Goal: Task Accomplishment & Management: Manage account settings

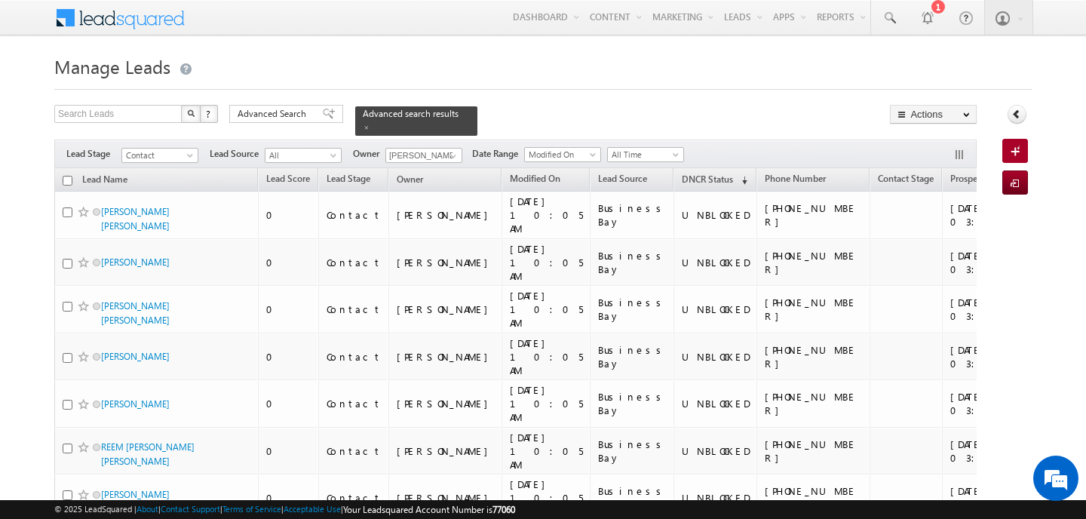
click at [68, 176] on input "checkbox" at bounding box center [68, 181] width 10 height 10
checkbox input "true"
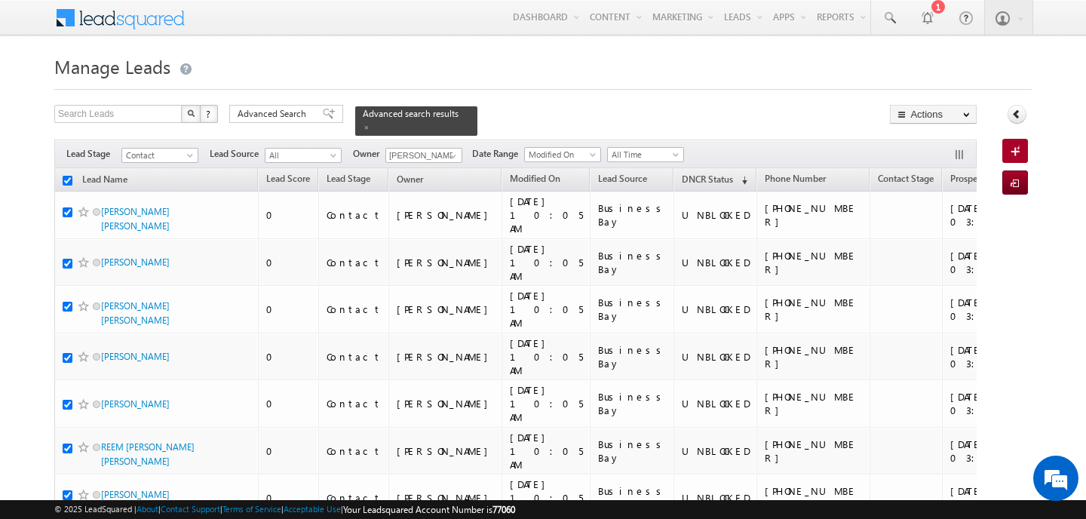
checkbox input "true"
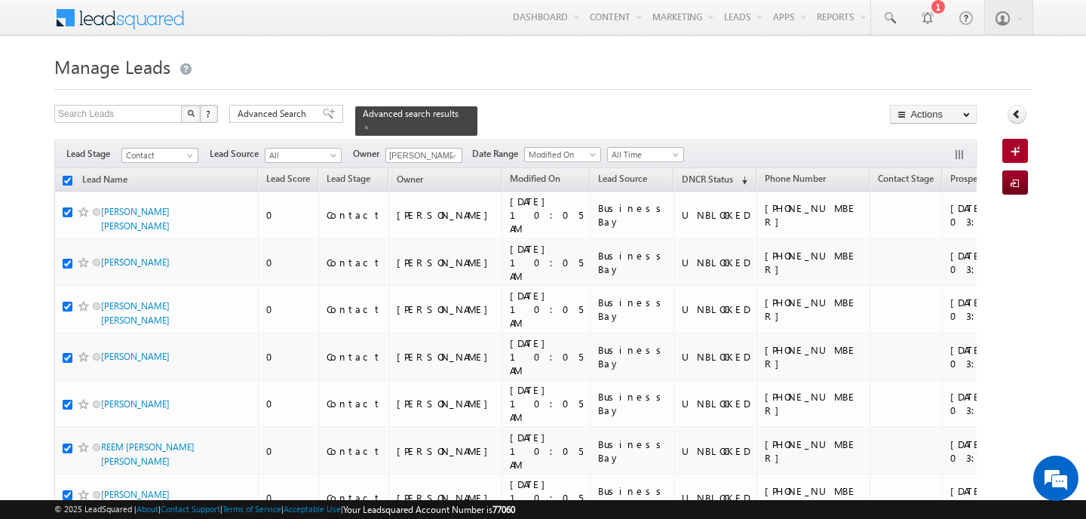
checkbox input "true"
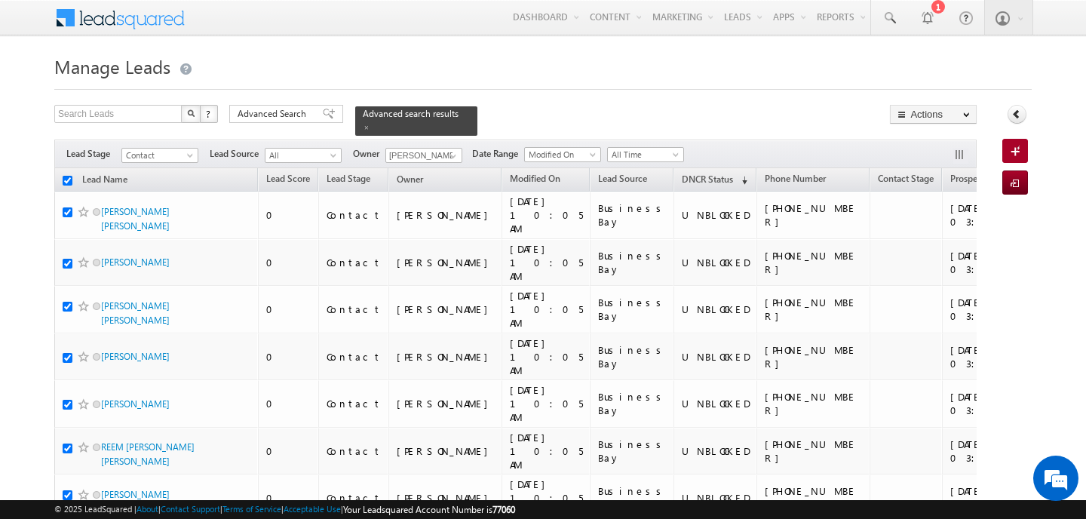
checkbox input "true"
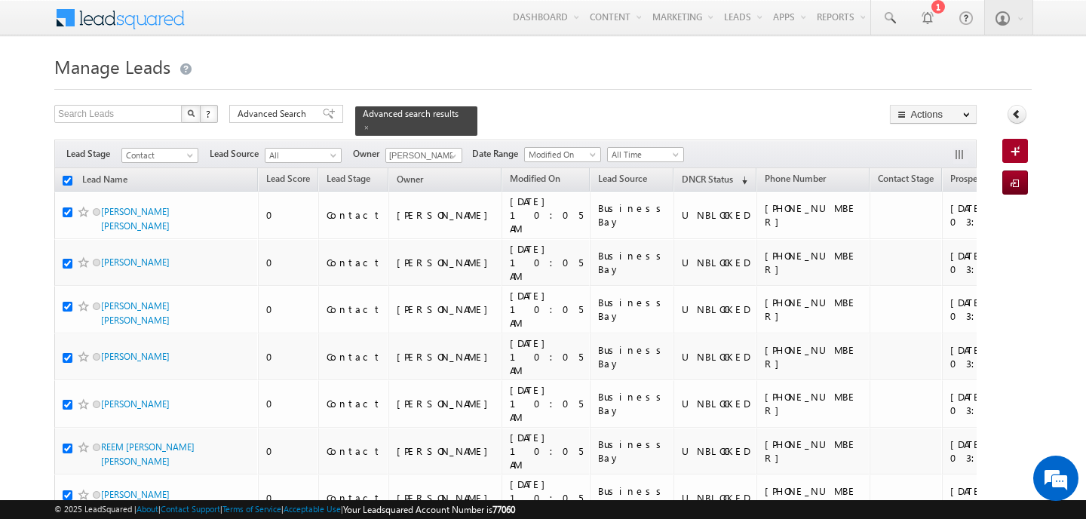
checkbox input "true"
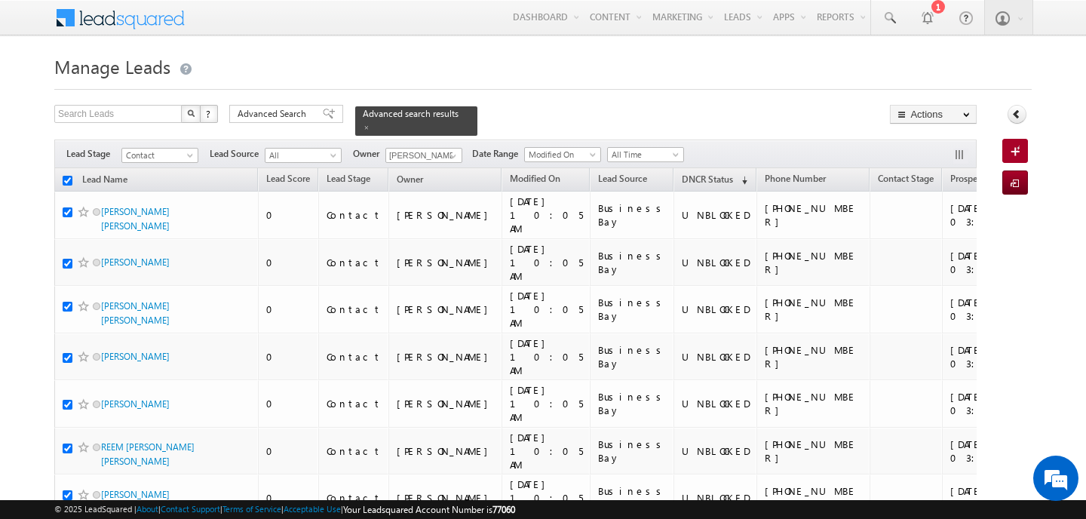
checkbox input "true"
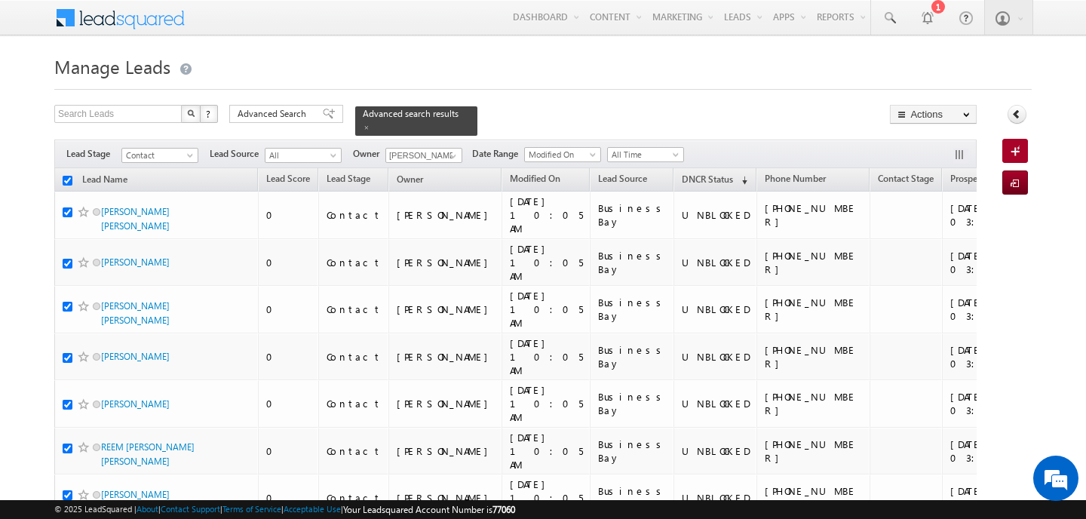
checkbox input "true"
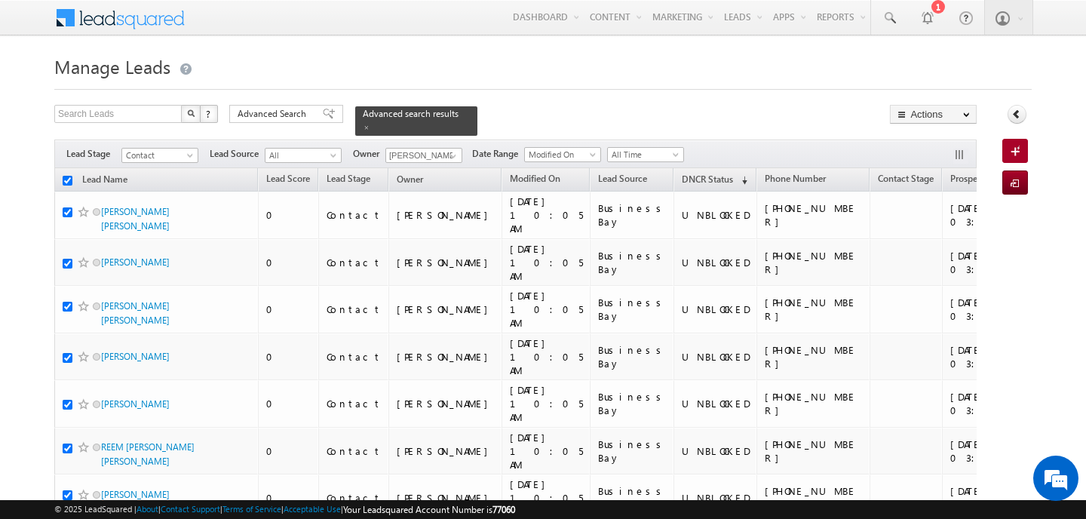
checkbox input "true"
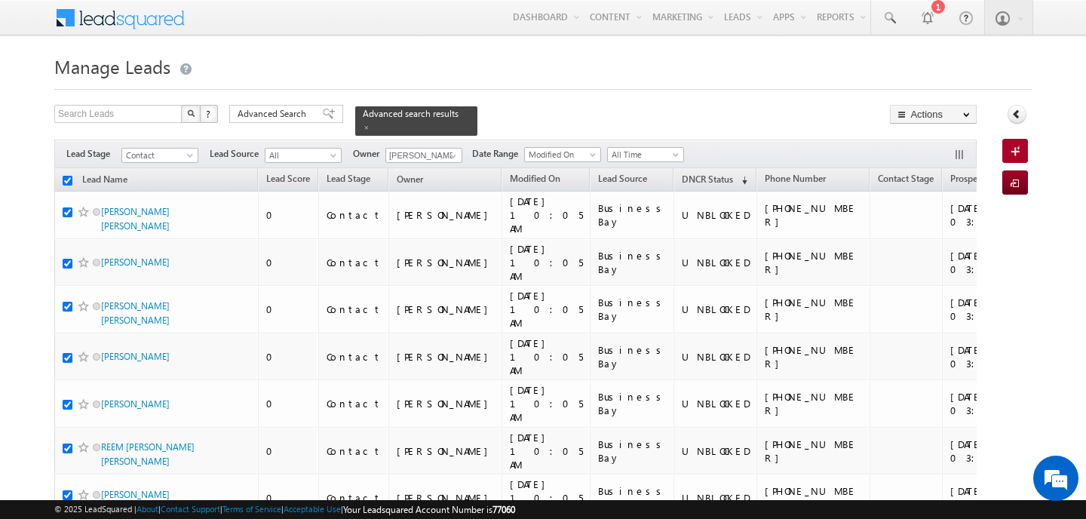
checkbox input "true"
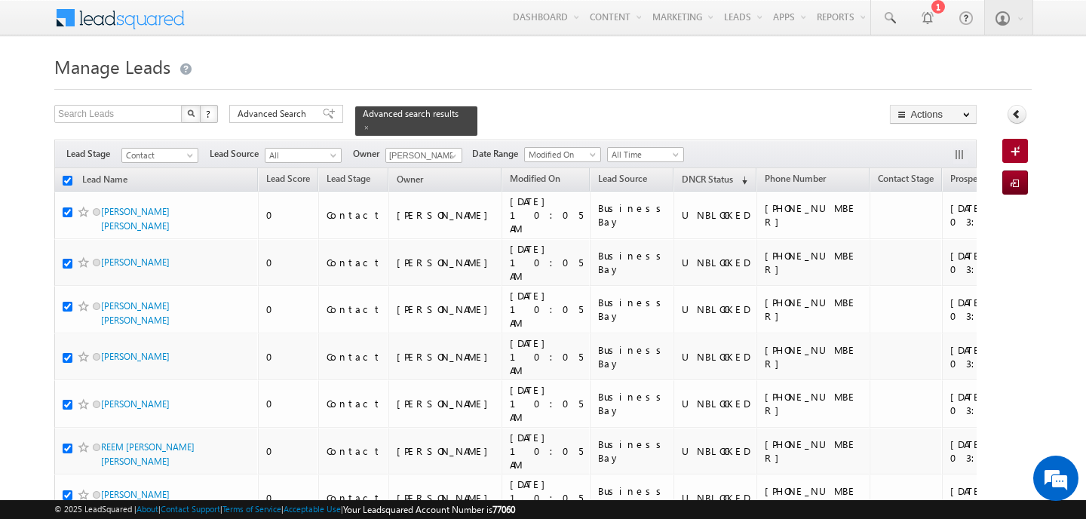
checkbox input "true"
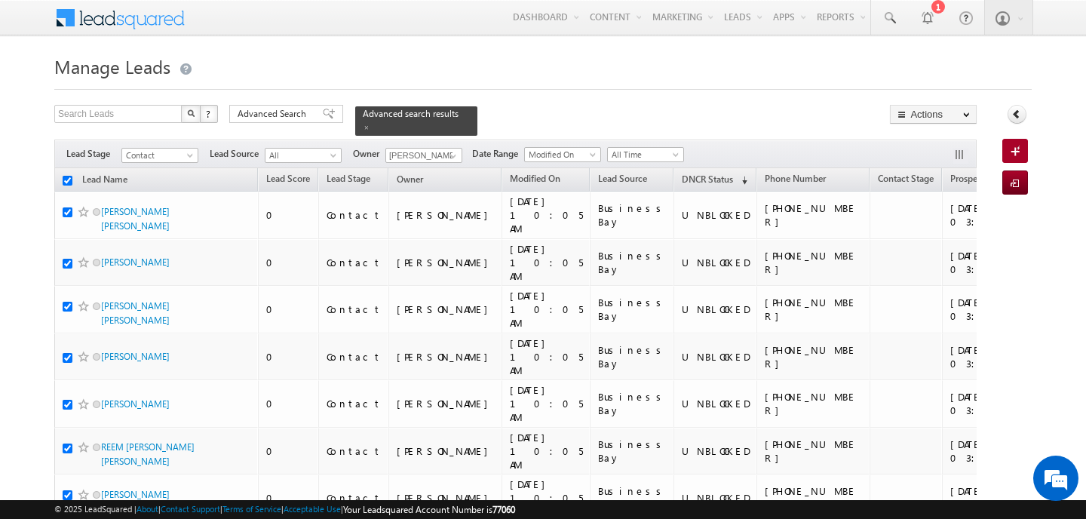
checkbox input "true"
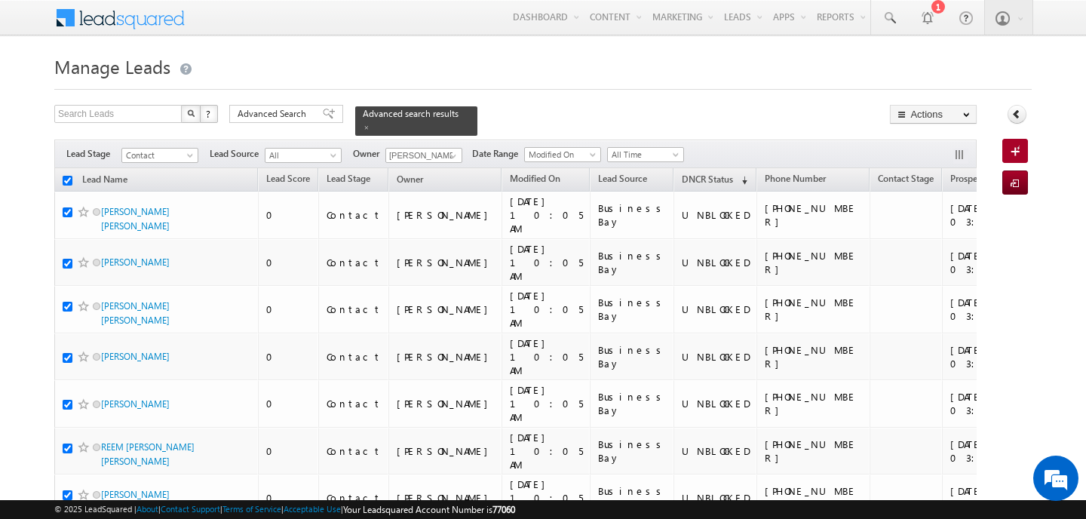
checkbox input "true"
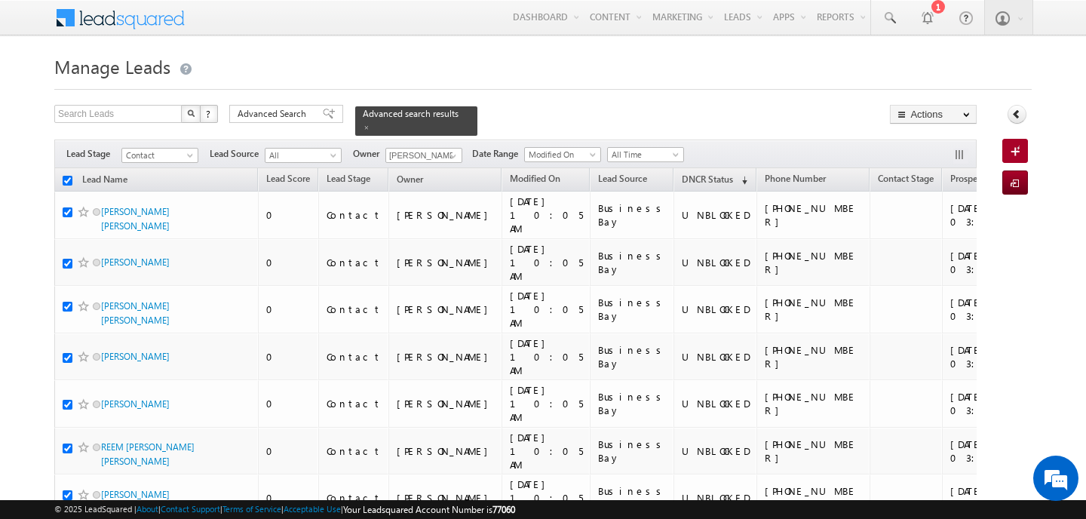
checkbox input "true"
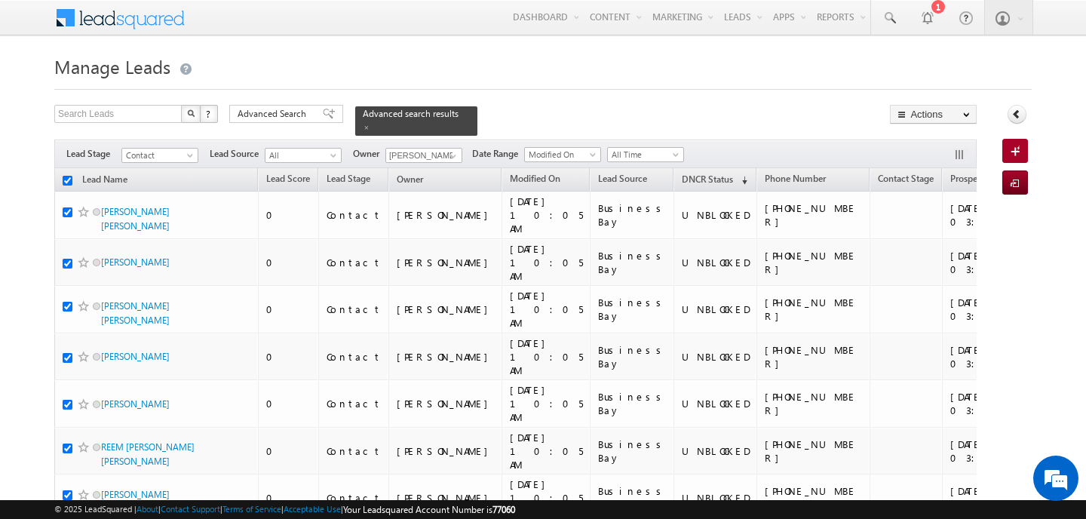
checkbox input "true"
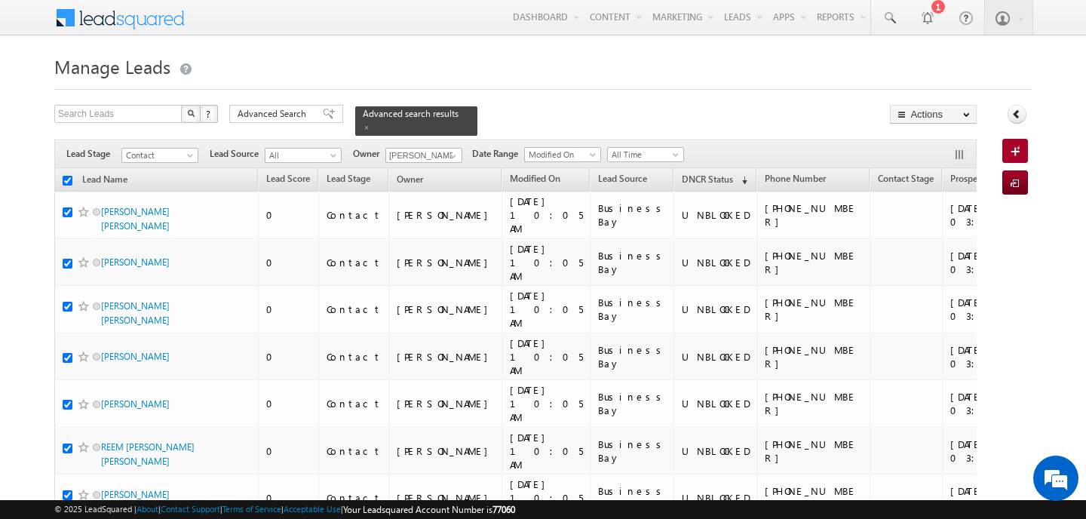
checkbox input "true"
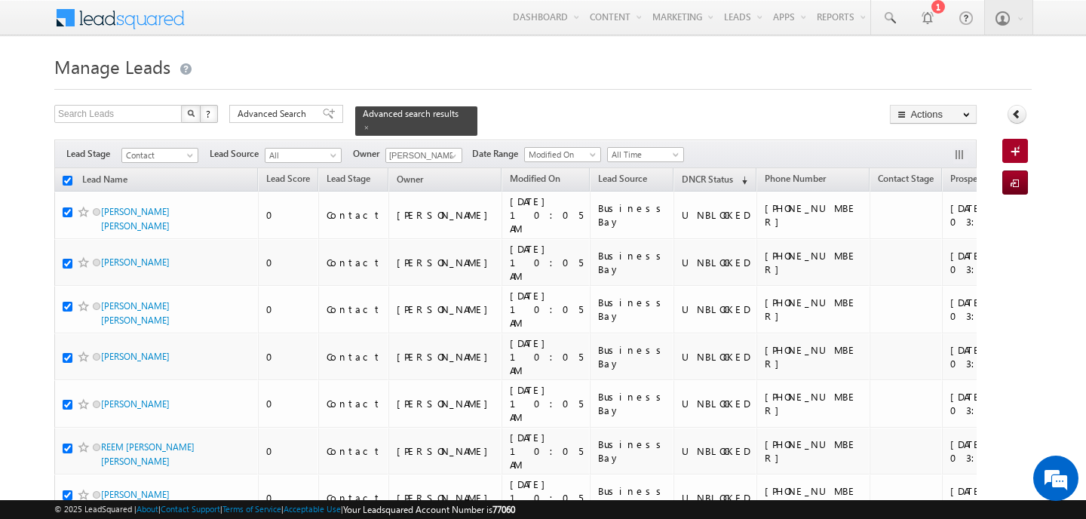
checkbox input "true"
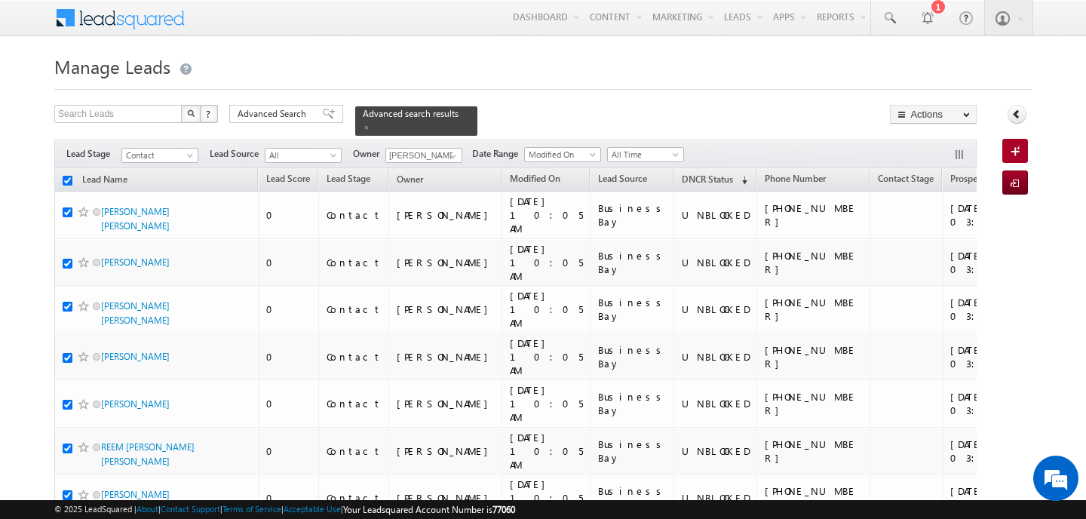
checkbox input "true"
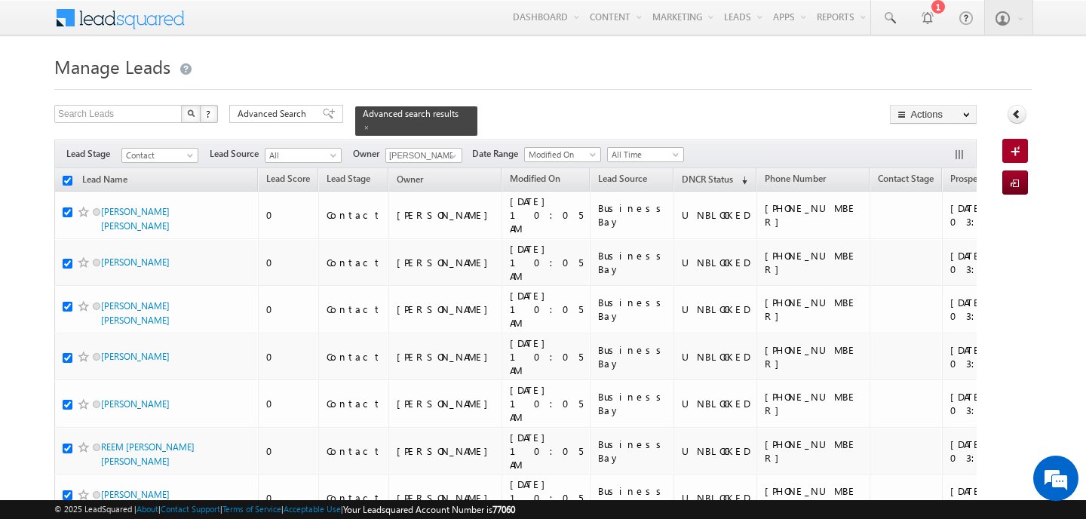
checkbox input "true"
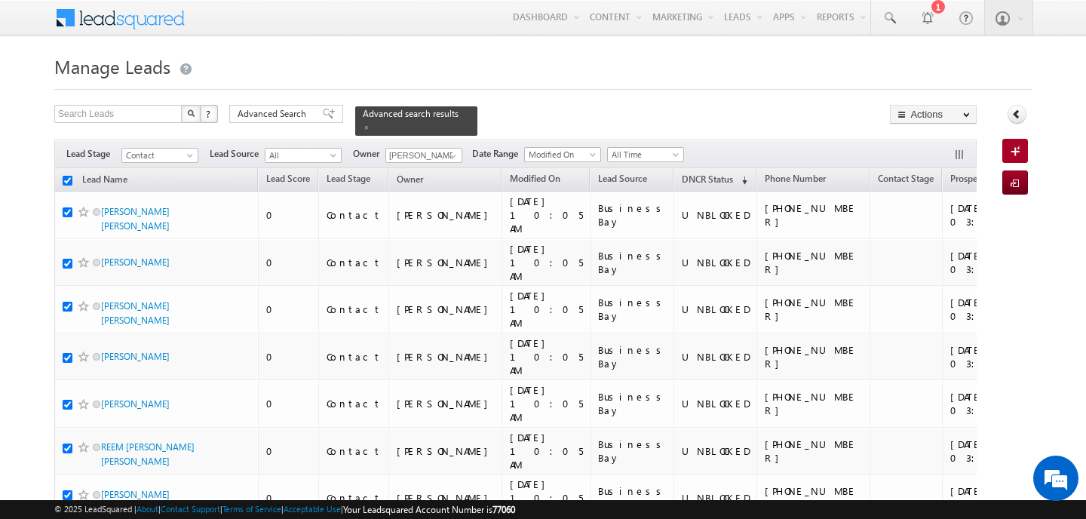
checkbox input "true"
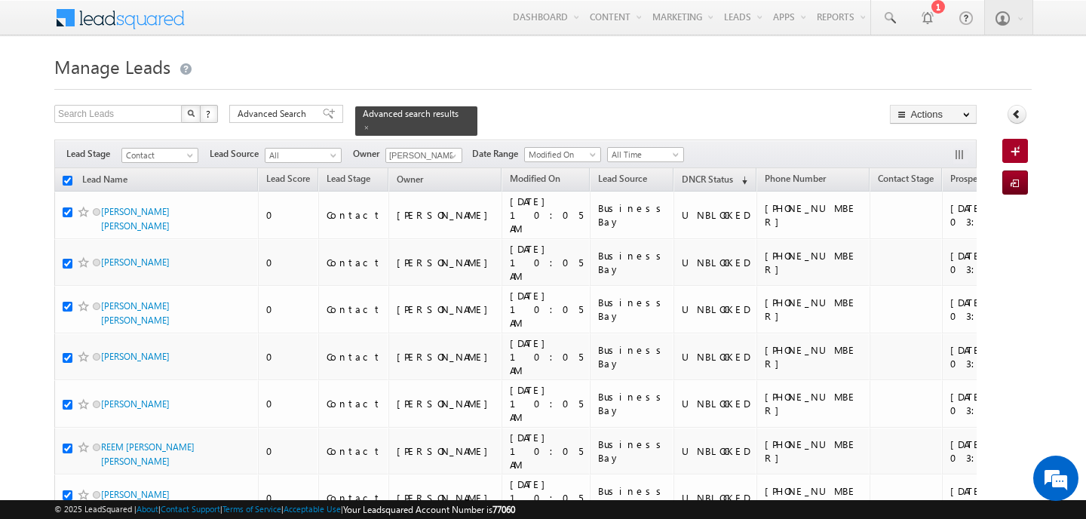
checkbox input "true"
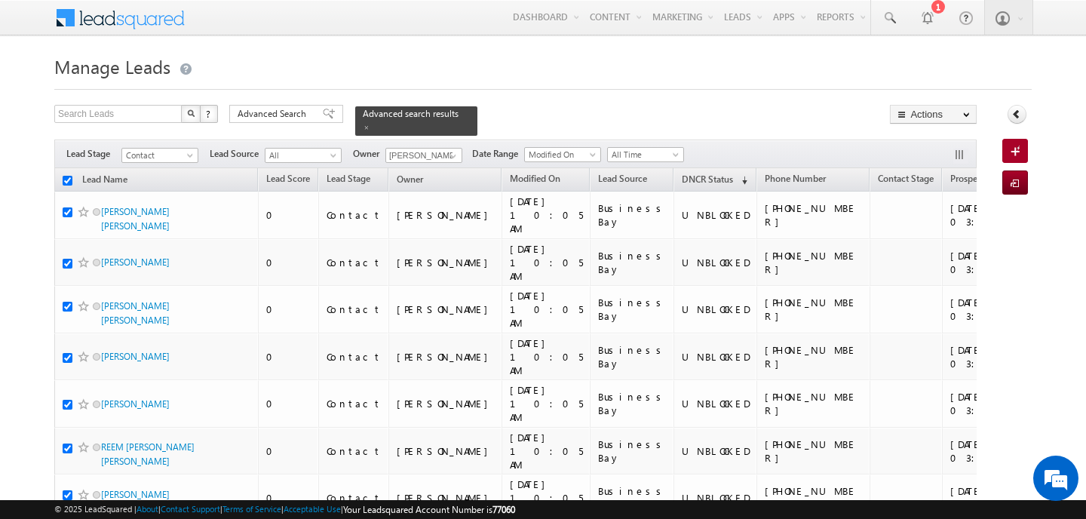
checkbox input "true"
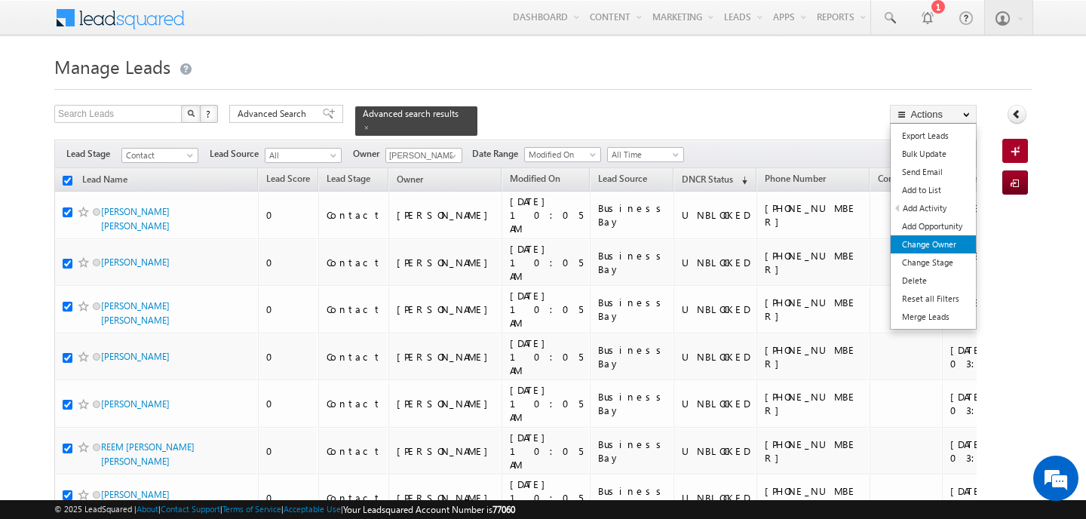
click at [926, 237] on link "Change Owner" at bounding box center [933, 244] width 85 height 18
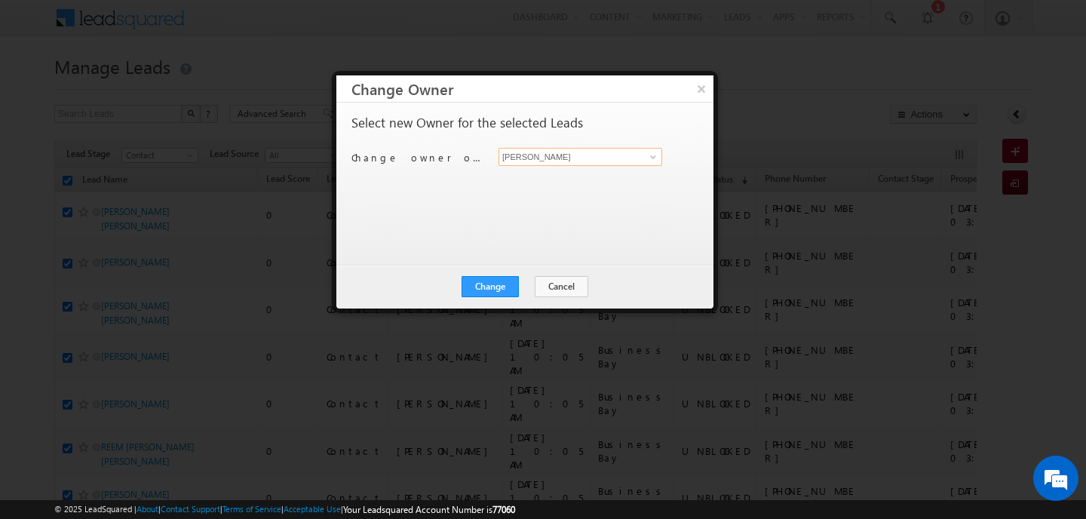
click at [568, 160] on input "[PERSON_NAME]" at bounding box center [581, 157] width 164 height 18
type input "dish"
click at [562, 195] on div "Select new Owner for the selected Leads Change owner of 100 leads to Disha Chou…" at bounding box center [524, 176] width 344 height 121
click at [551, 151] on input at bounding box center [581, 157] width 164 height 18
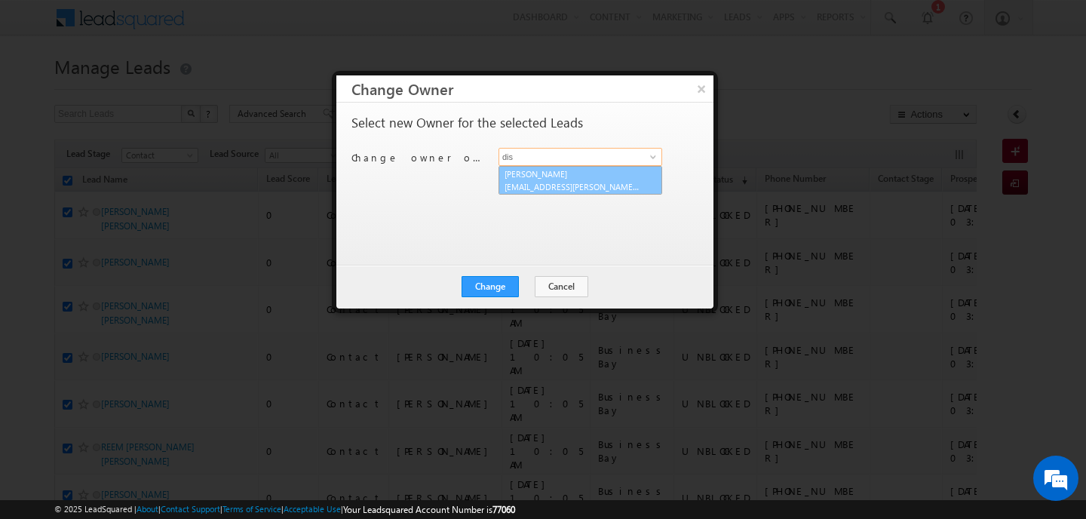
click at [518, 184] on span "disha.chouhan@indglobal.ae" at bounding box center [573, 186] width 136 height 11
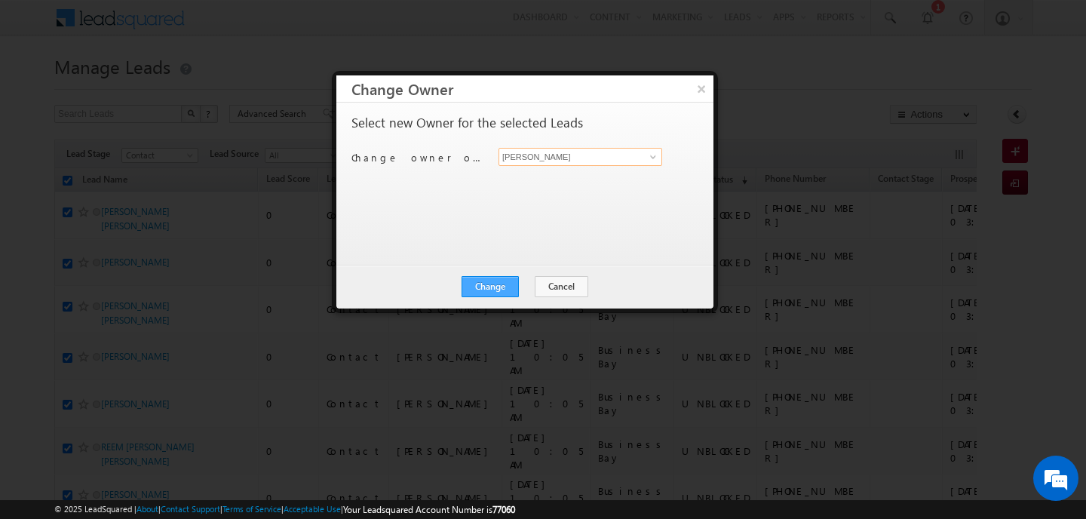
type input "Disha Chouhan"
click at [505, 293] on button "Change" at bounding box center [490, 286] width 57 height 21
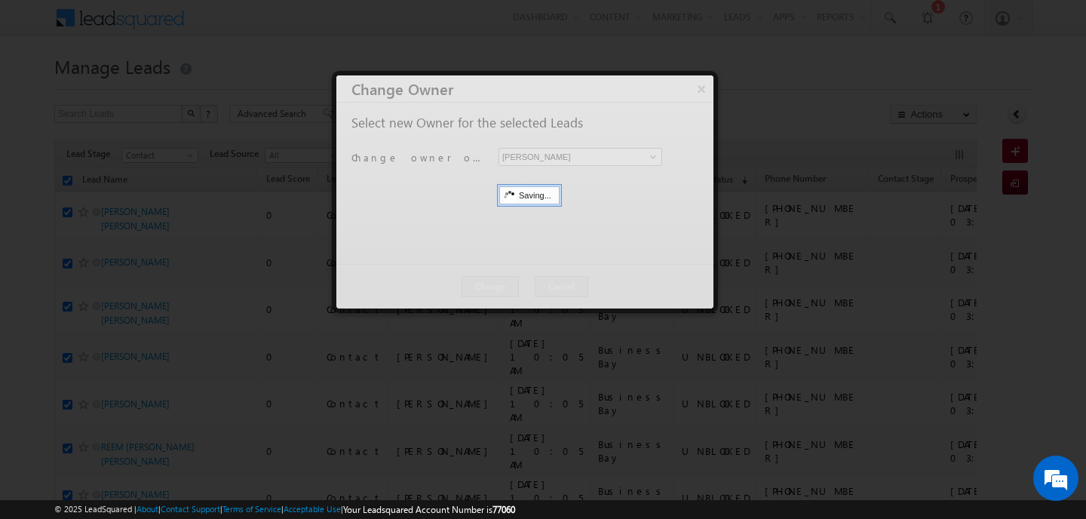
click at [0, 0] on button "Close" at bounding box center [0, 0] width 0 height 0
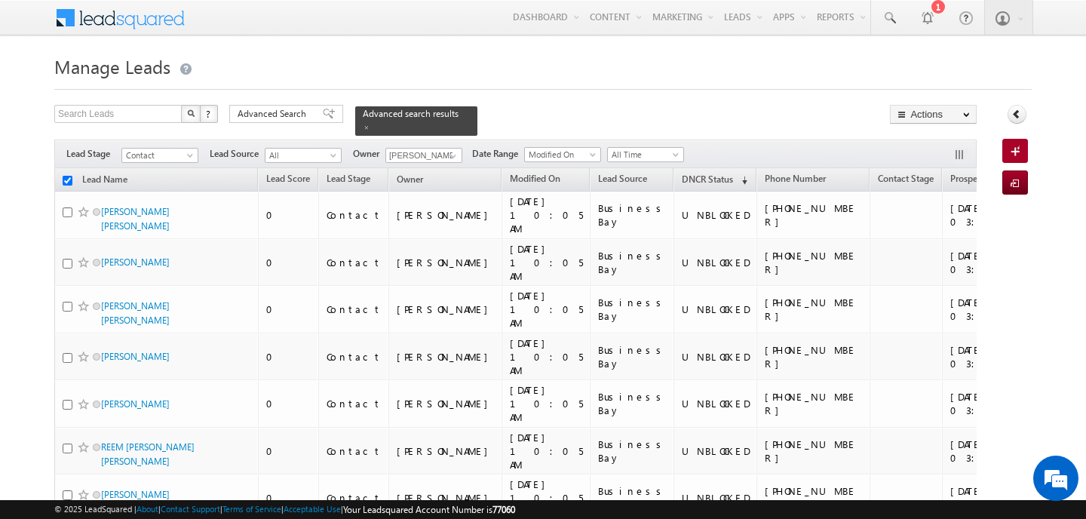
checkbox input "false"
click at [1012, 118] on icon at bounding box center [1017, 114] width 11 height 11
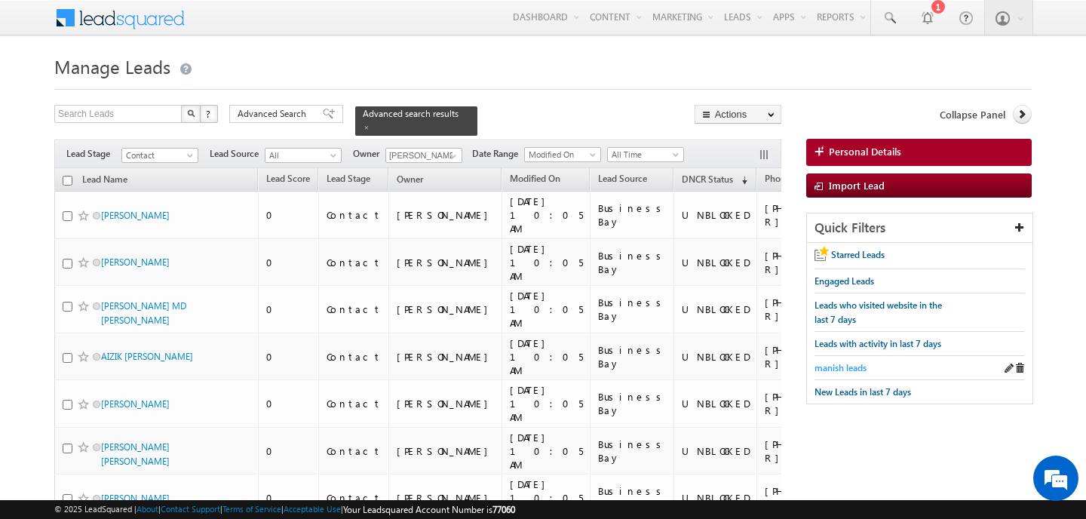
click at [846, 368] on span "manish leads" at bounding box center [841, 367] width 52 height 11
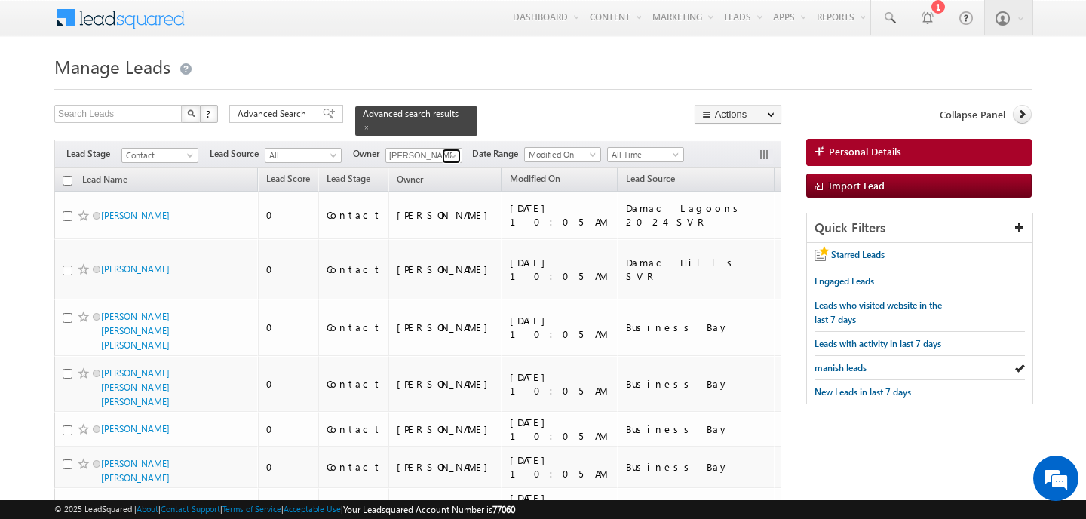
click at [449, 150] on span at bounding box center [453, 156] width 12 height 12
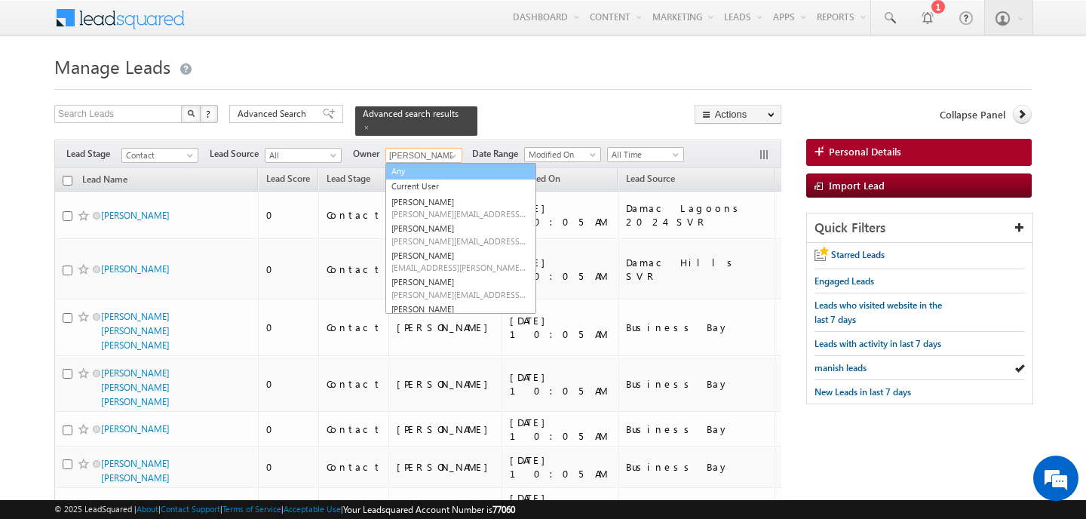
click at [435, 165] on link "Any" at bounding box center [461, 171] width 151 height 17
type input "Any"
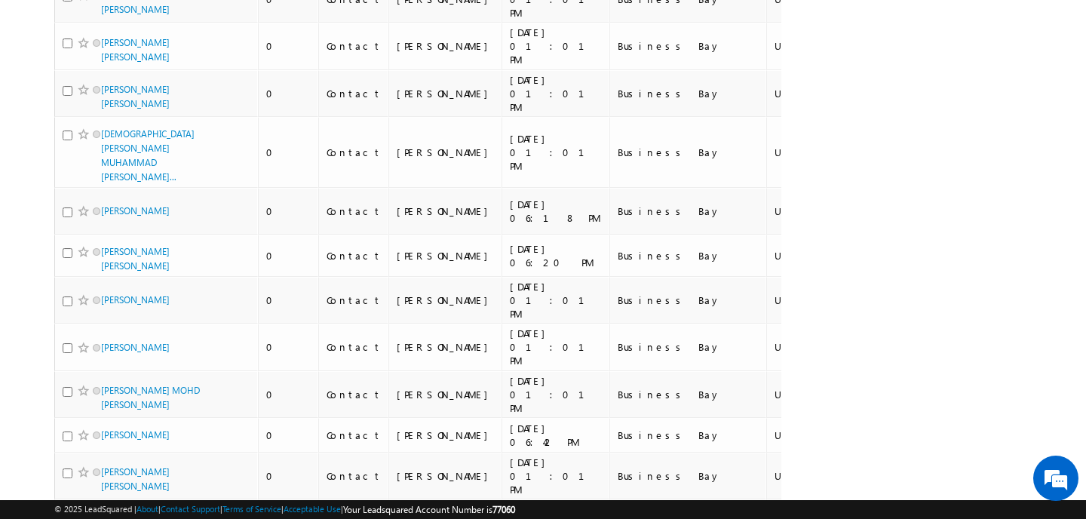
scroll to position [4433, 0]
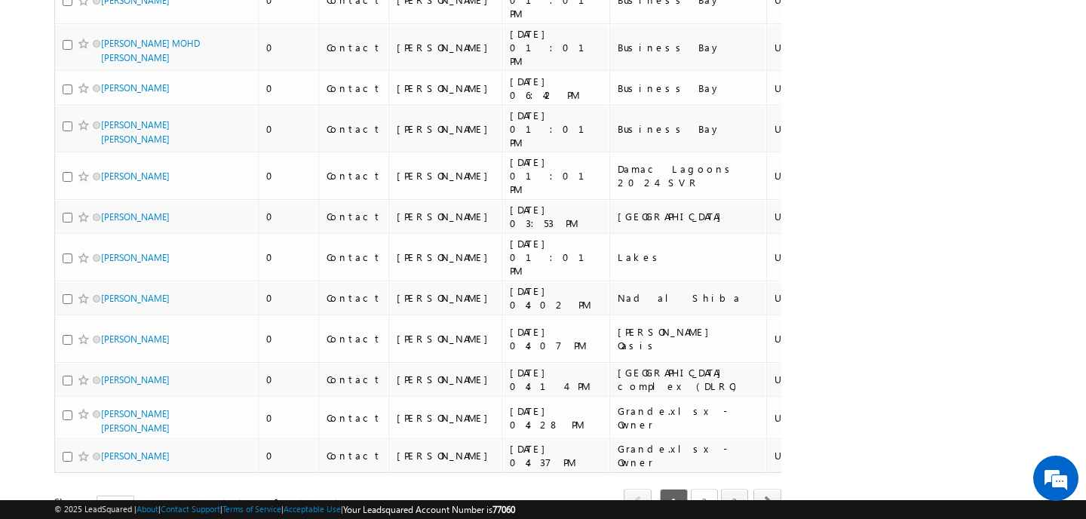
click at [711, 489] on link "2" at bounding box center [704, 502] width 27 height 26
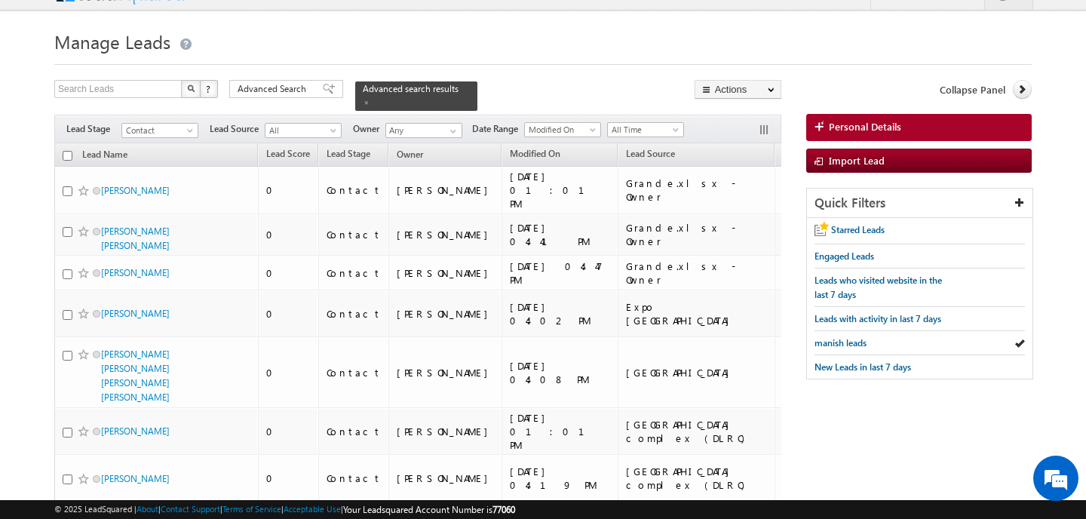
scroll to position [0, 0]
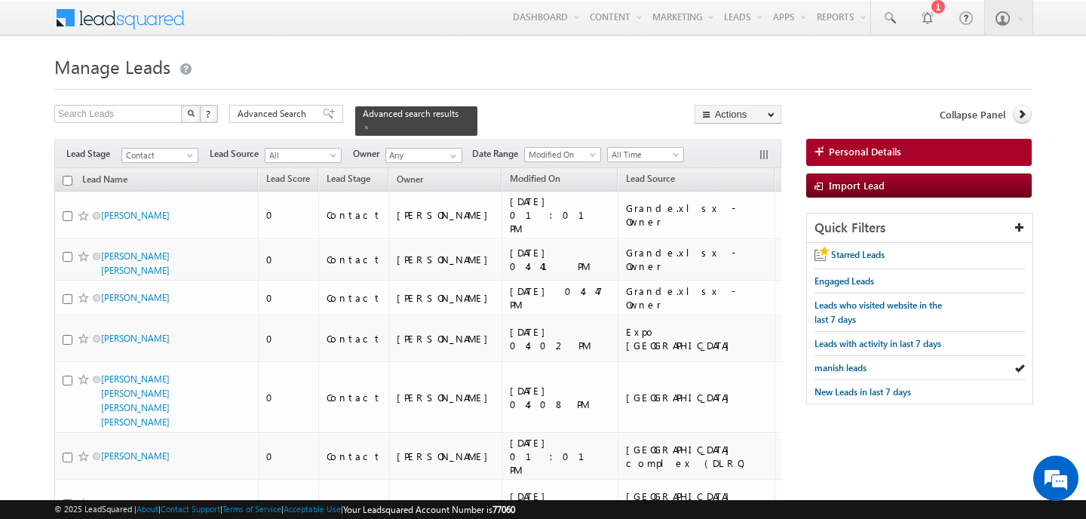
click at [69, 176] on input "checkbox" at bounding box center [68, 181] width 10 height 10
checkbox input "true"
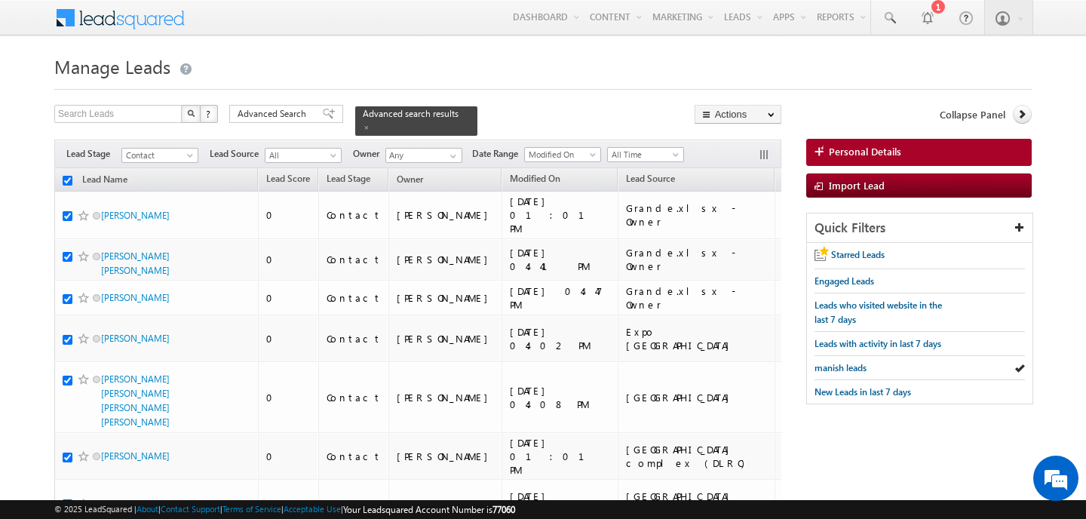
checkbox input "true"
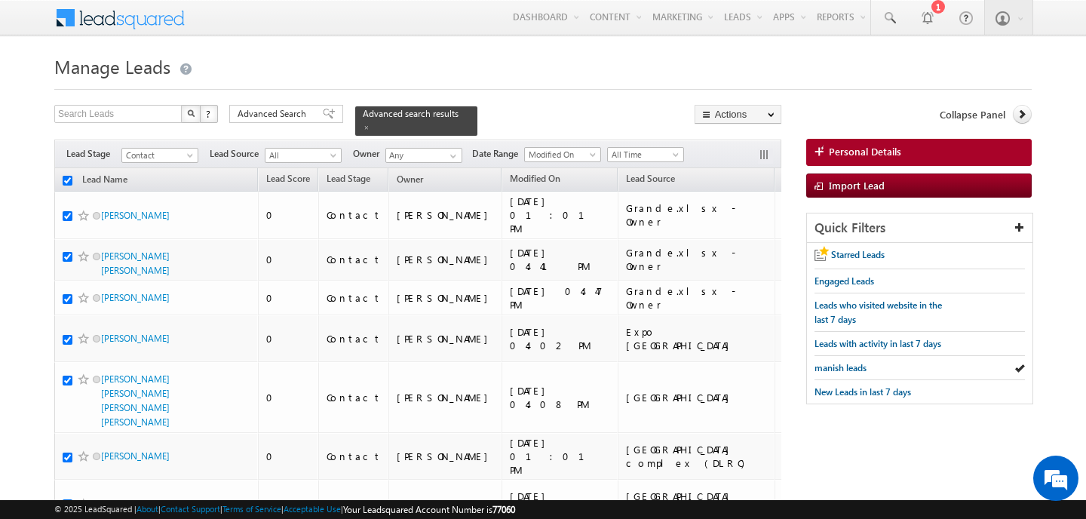
checkbox input "true"
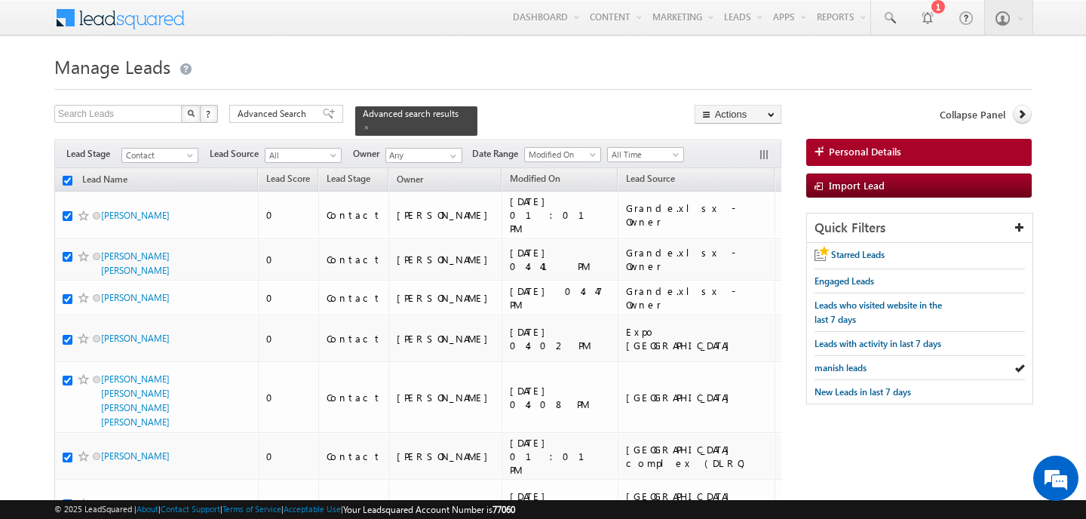
checkbox input "true"
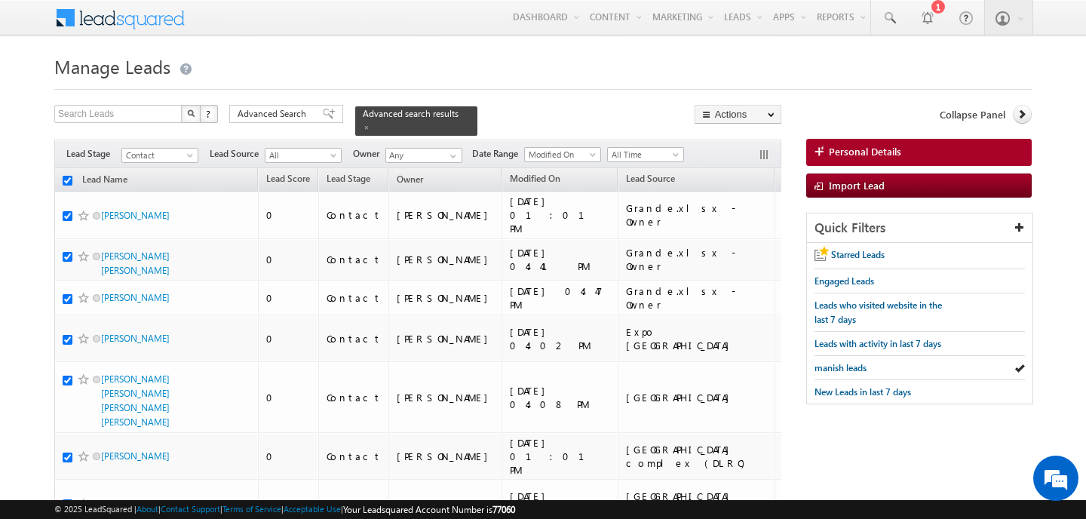
checkbox input "true"
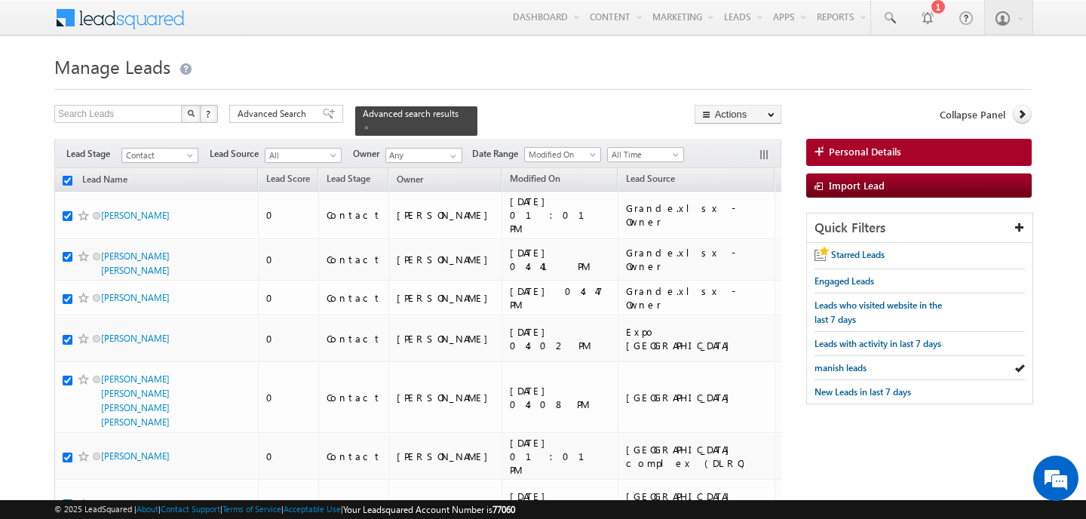
checkbox input "true"
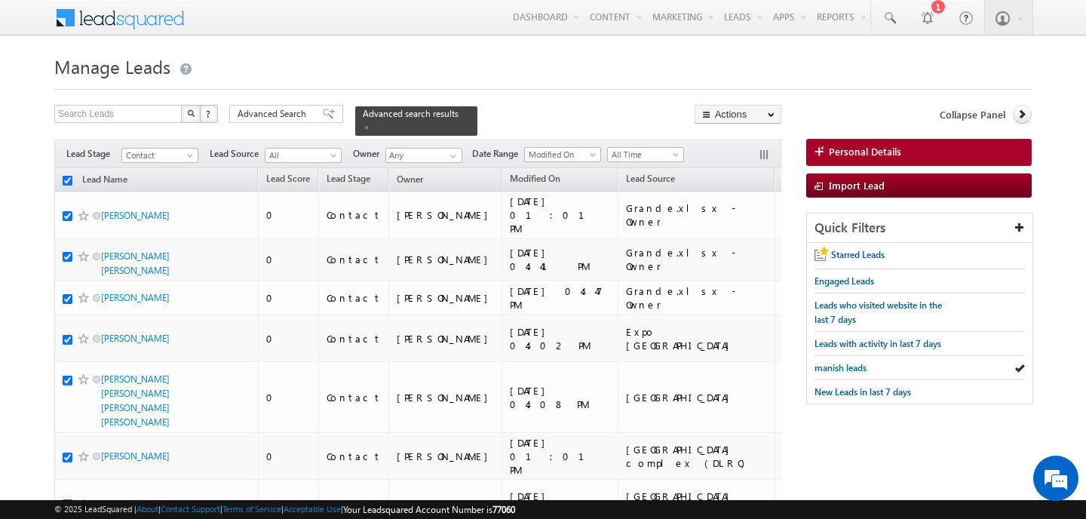
checkbox input "true"
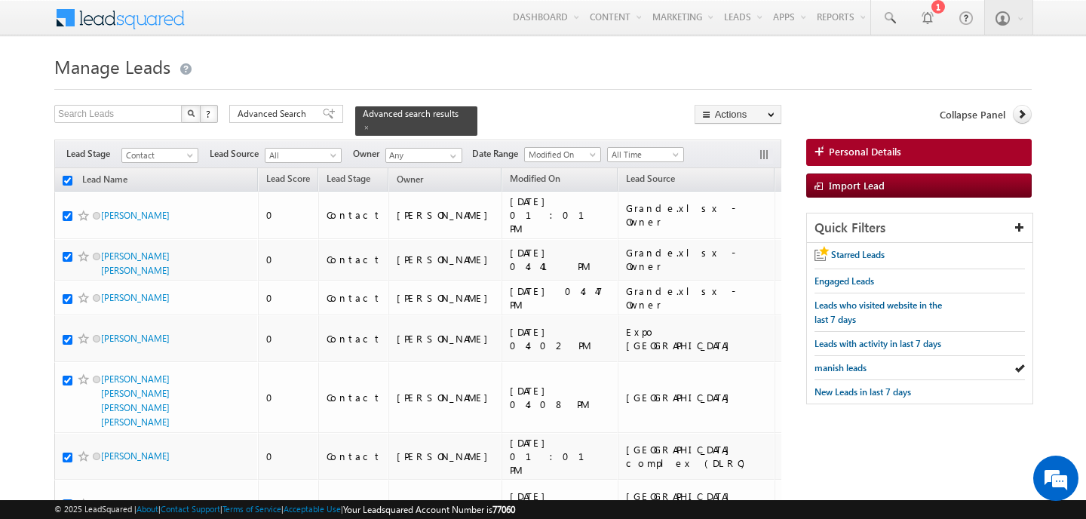
checkbox input "true"
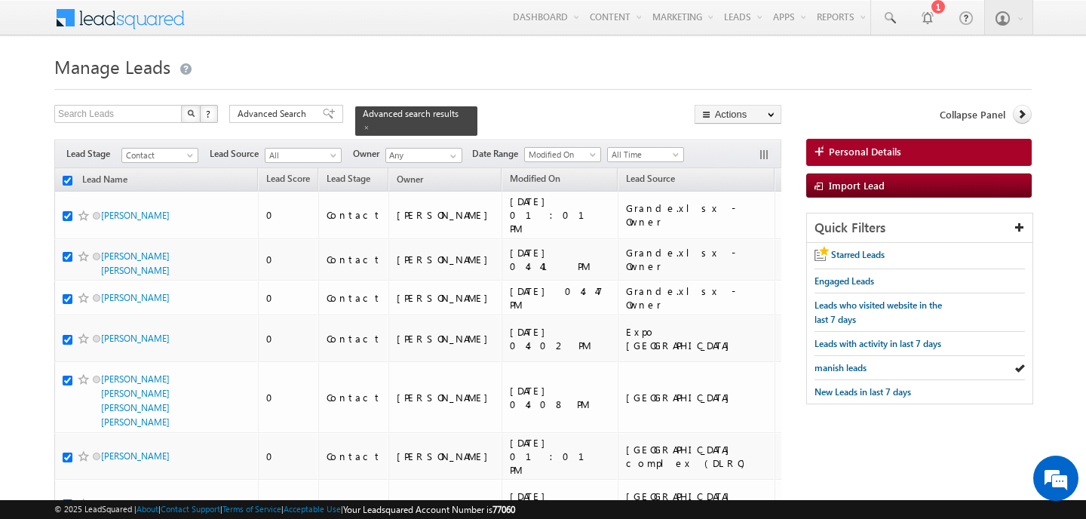
checkbox input "true"
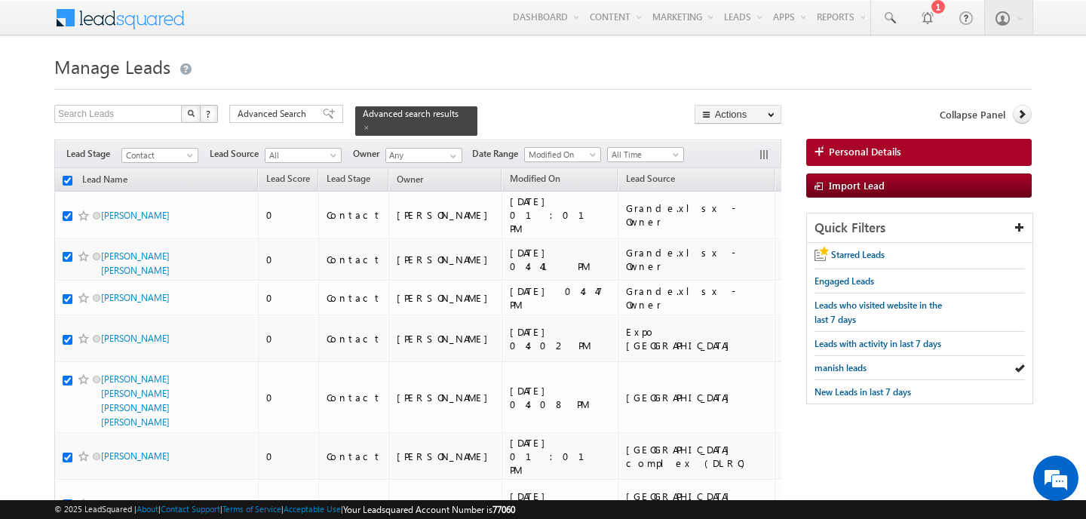
checkbox input "true"
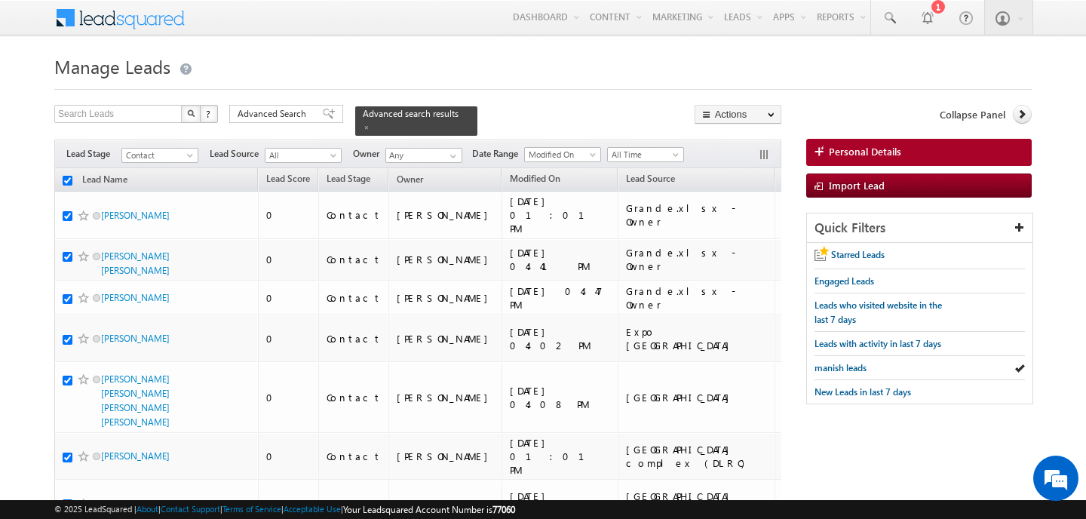
checkbox input "true"
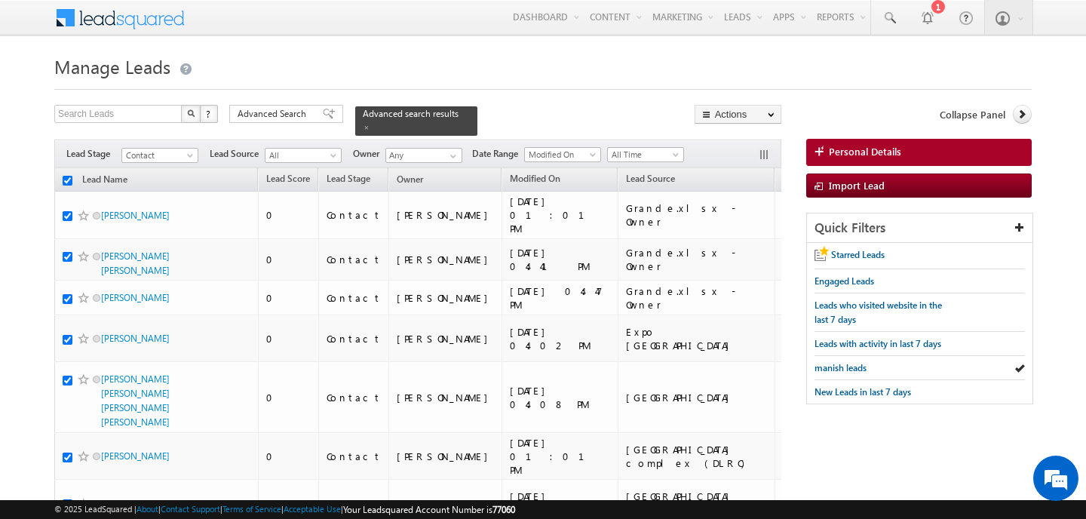
checkbox input "true"
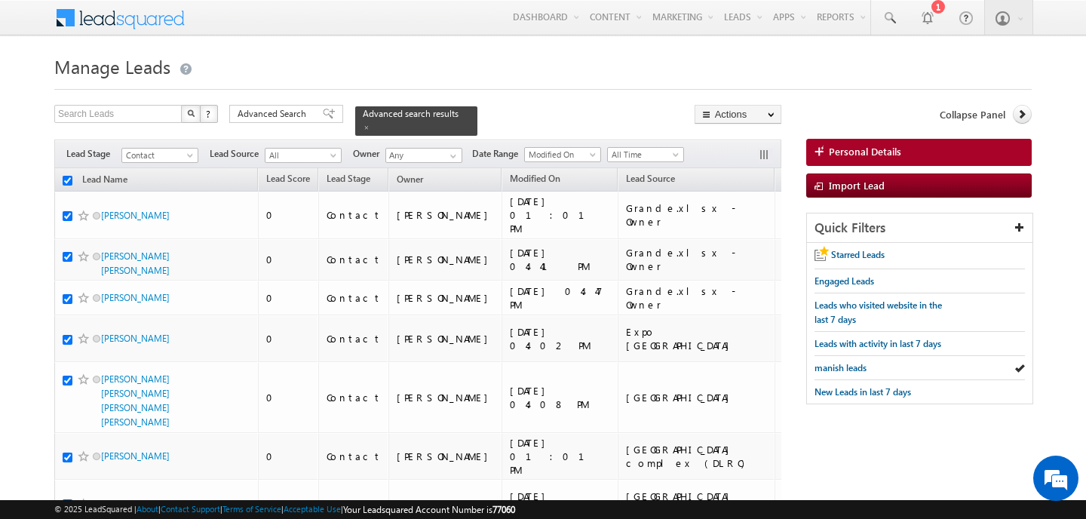
checkbox input "true"
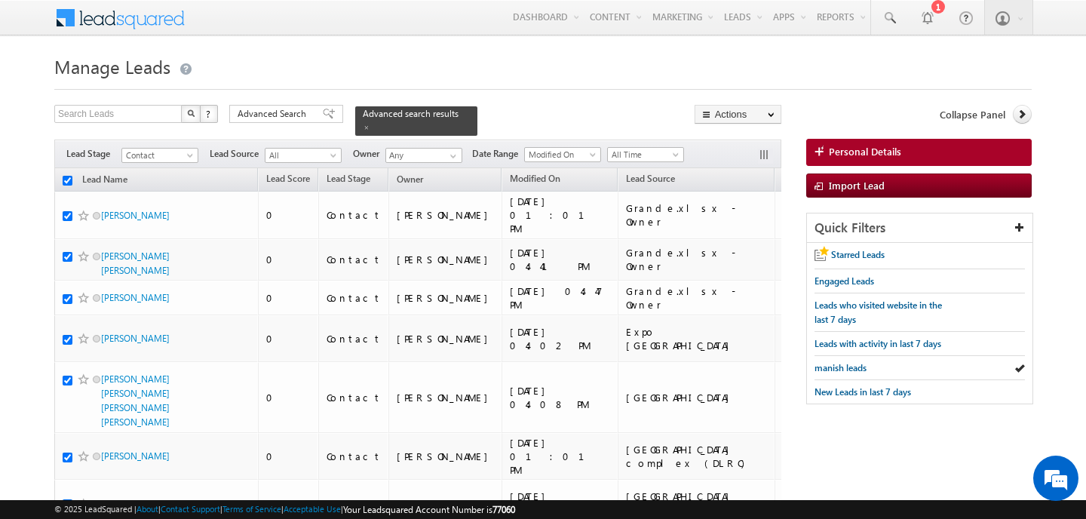
checkbox input "true"
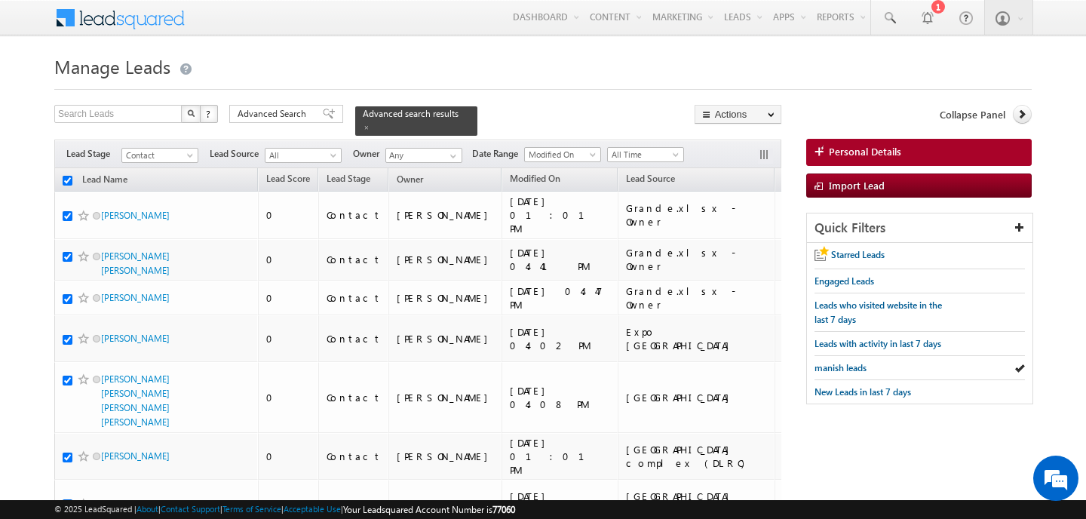
checkbox input "true"
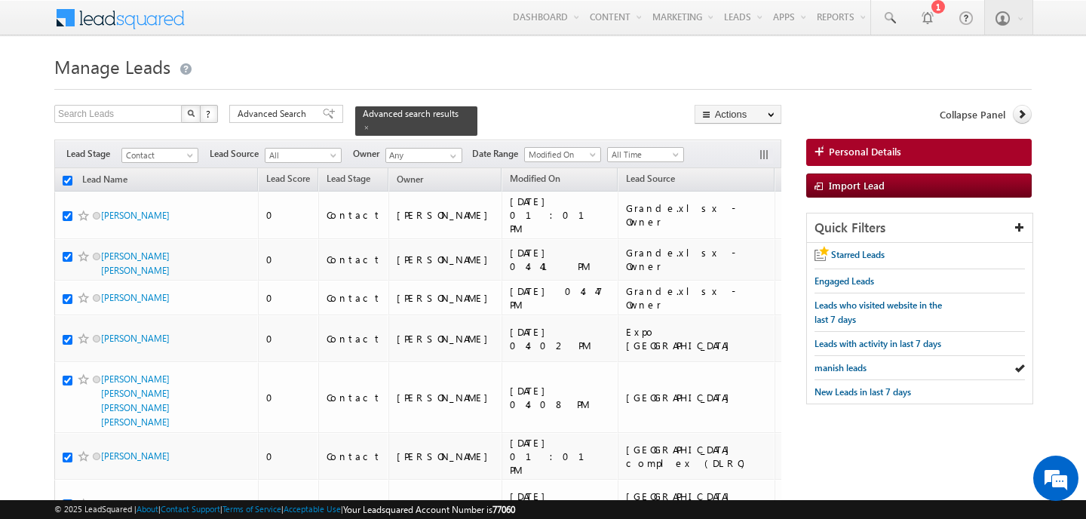
checkbox input "true"
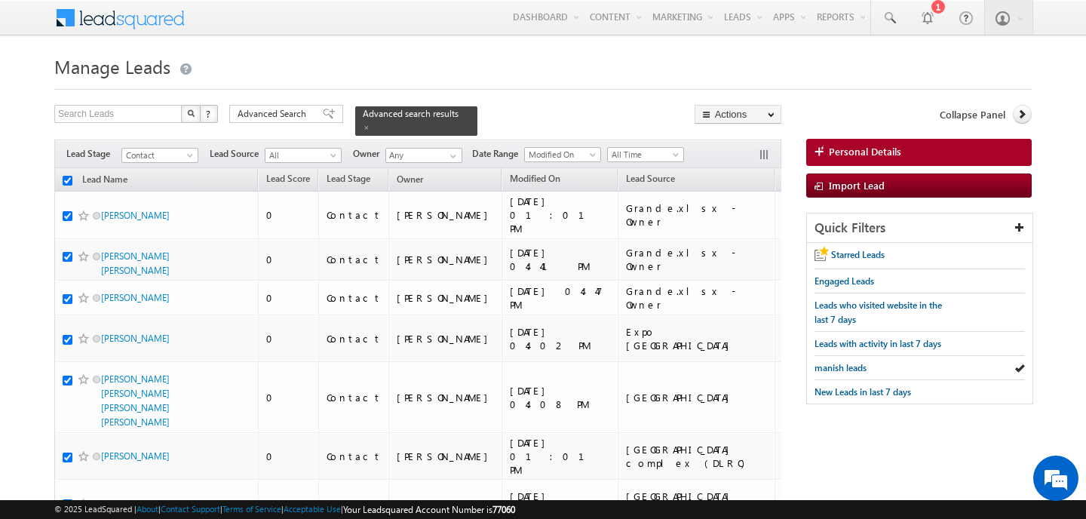
checkbox input "true"
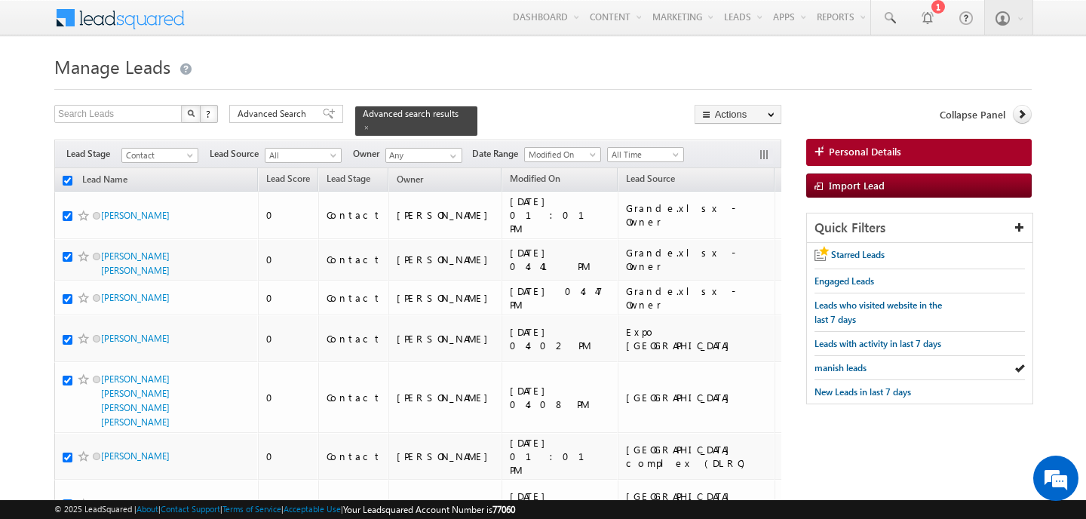
checkbox input "true"
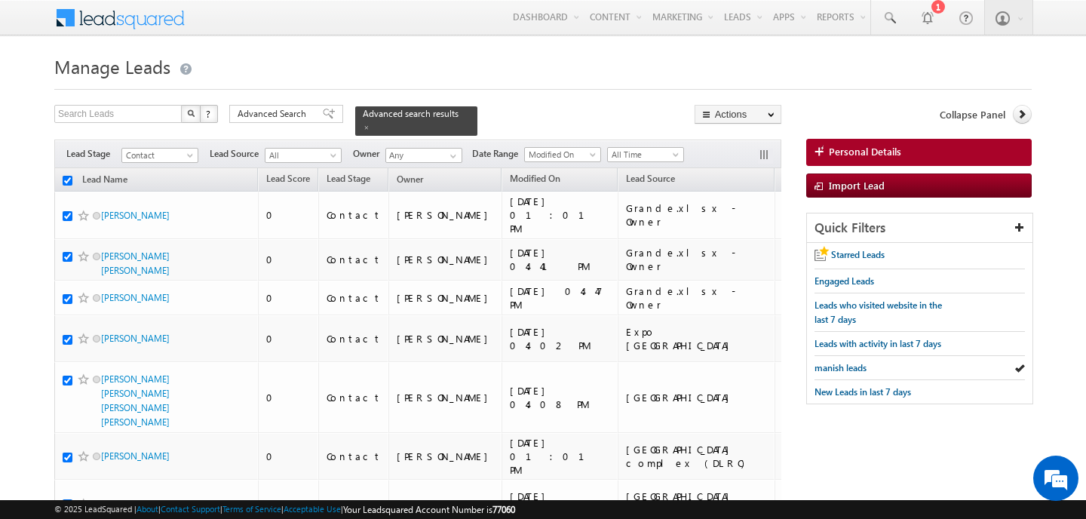
checkbox input "true"
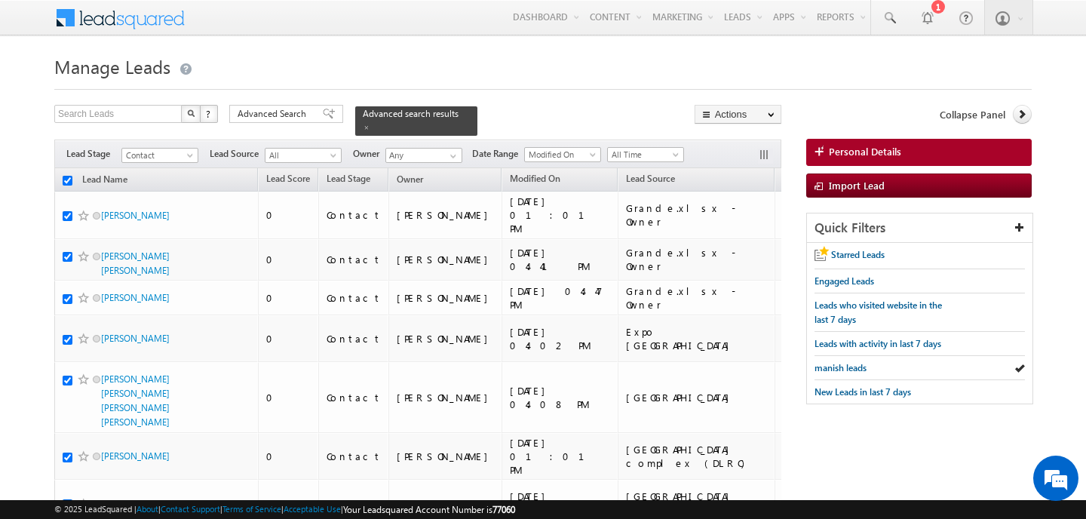
checkbox input "true"
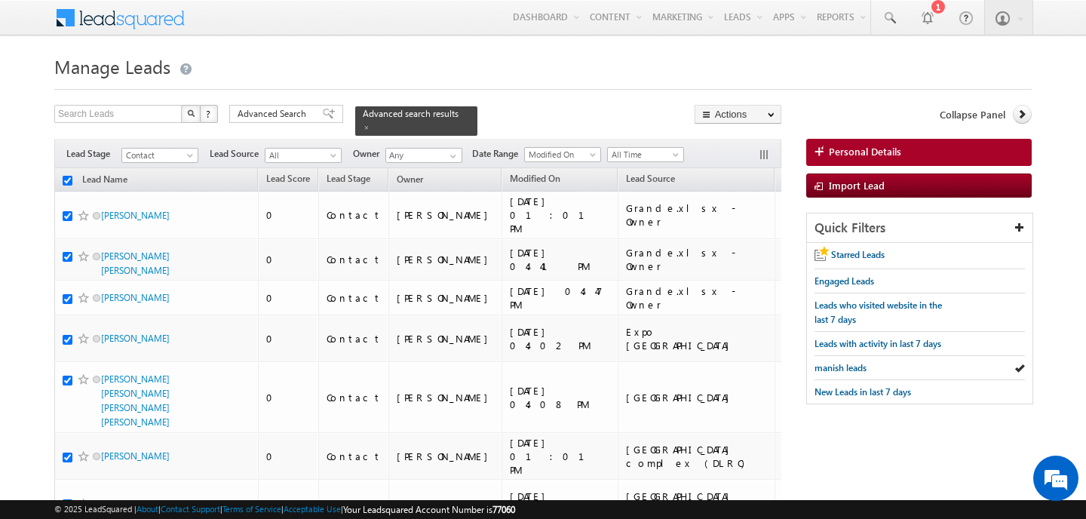
checkbox input "true"
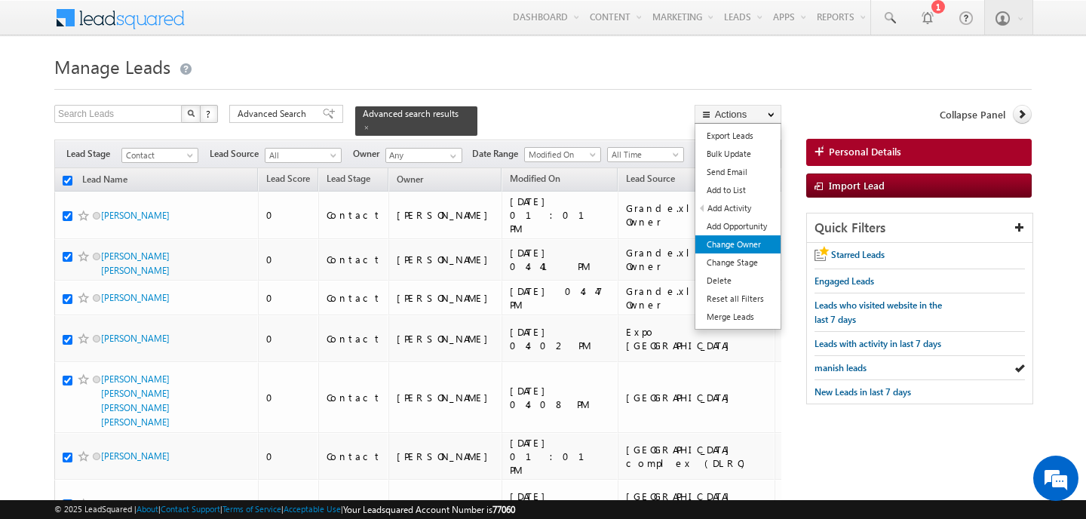
click at [736, 238] on link "Change Owner" at bounding box center [738, 244] width 85 height 18
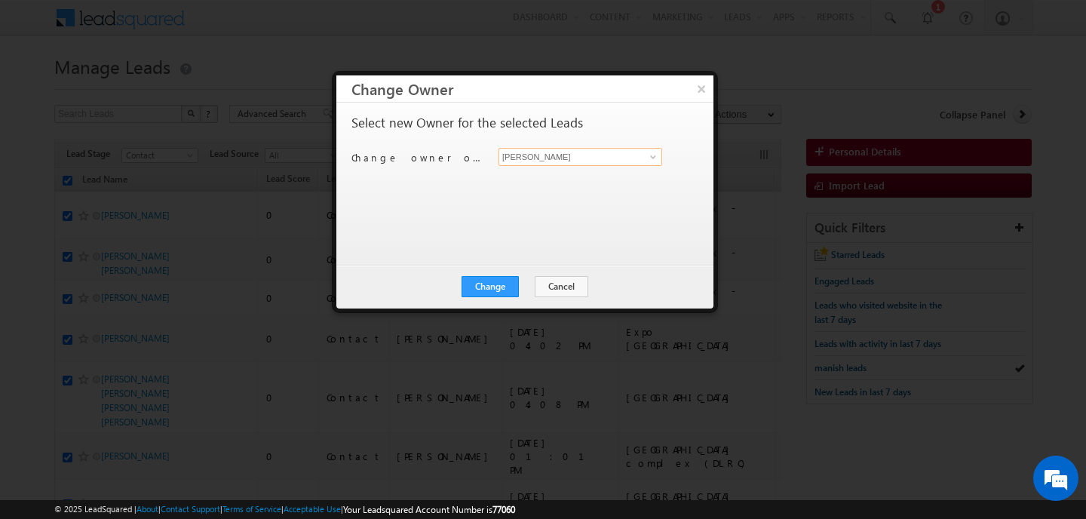
click at [550, 161] on input "[PERSON_NAME]" at bounding box center [581, 157] width 164 height 18
click at [536, 177] on link "MANISH AHIRWAR manish.ahirwar@indglobal.ae" at bounding box center [581, 180] width 164 height 29
type input "MANISH AHIRWAR"
click at [512, 290] on button "Change" at bounding box center [490, 286] width 57 height 21
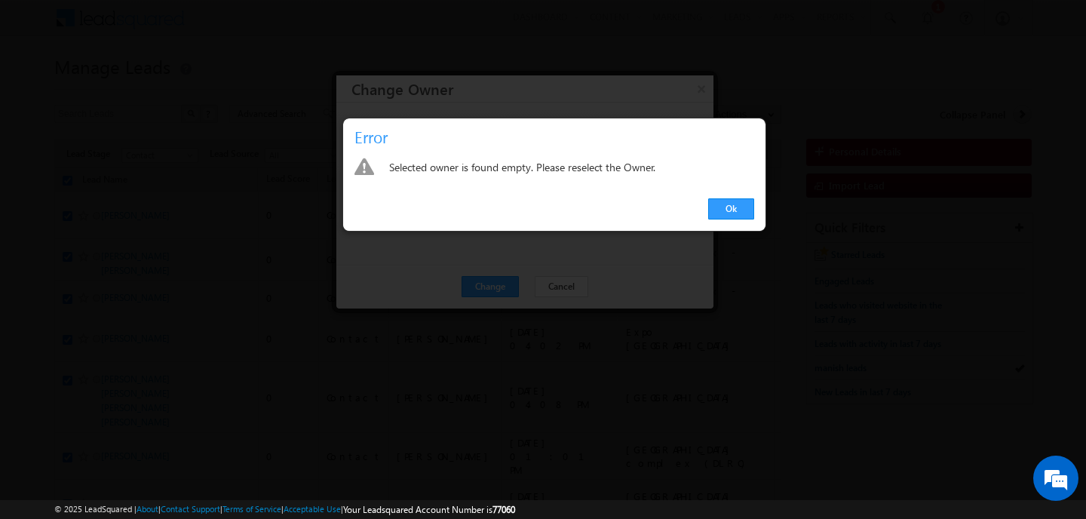
click at [512, 290] on div at bounding box center [543, 259] width 1086 height 519
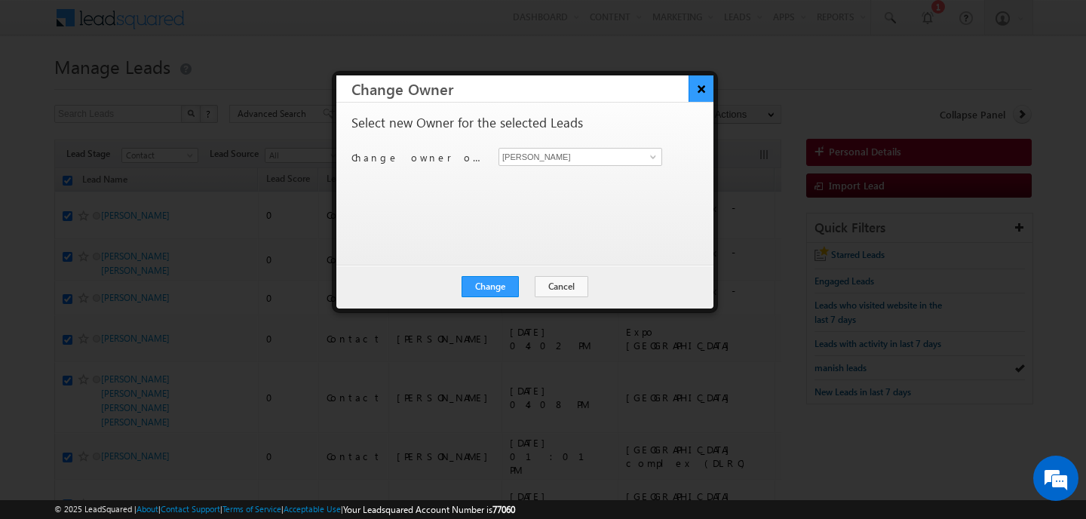
click at [702, 91] on button "×" at bounding box center [701, 88] width 25 height 26
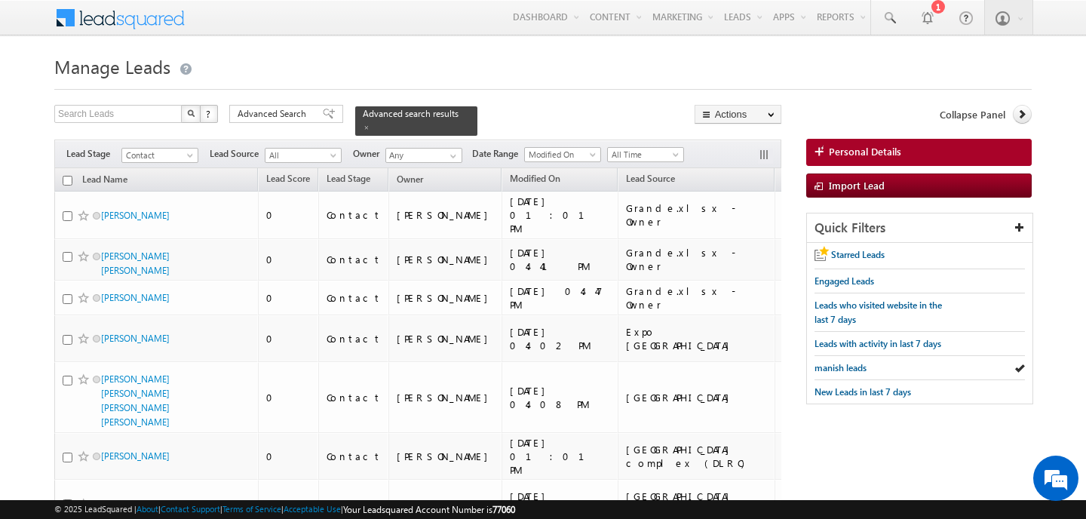
click at [67, 176] on input "checkbox" at bounding box center [68, 181] width 10 height 10
checkbox input "true"
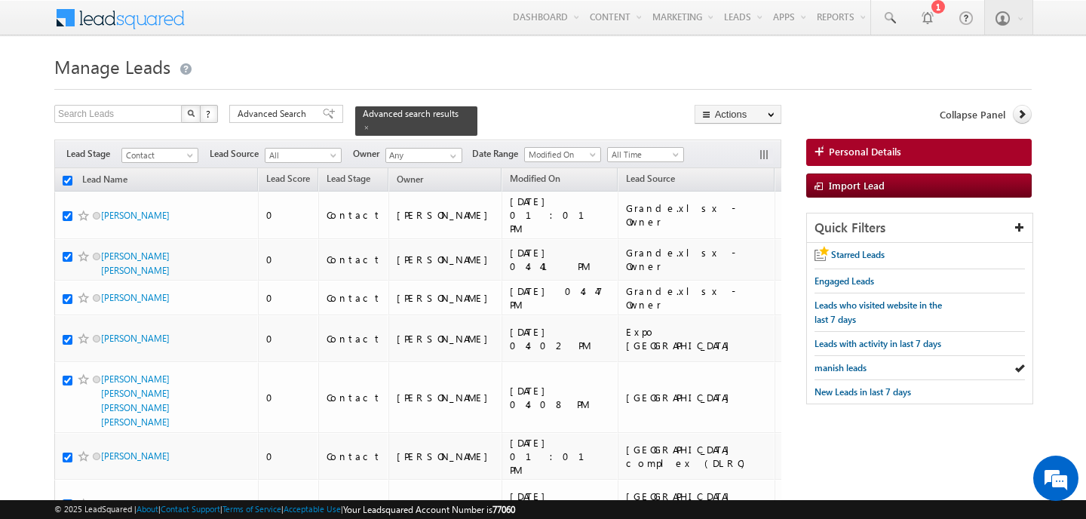
checkbox input "true"
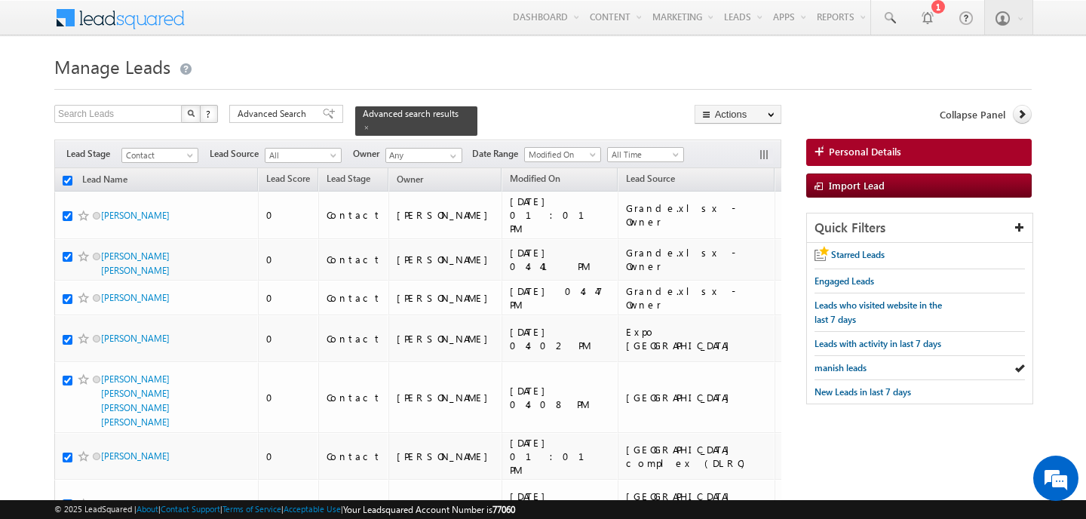
checkbox input "true"
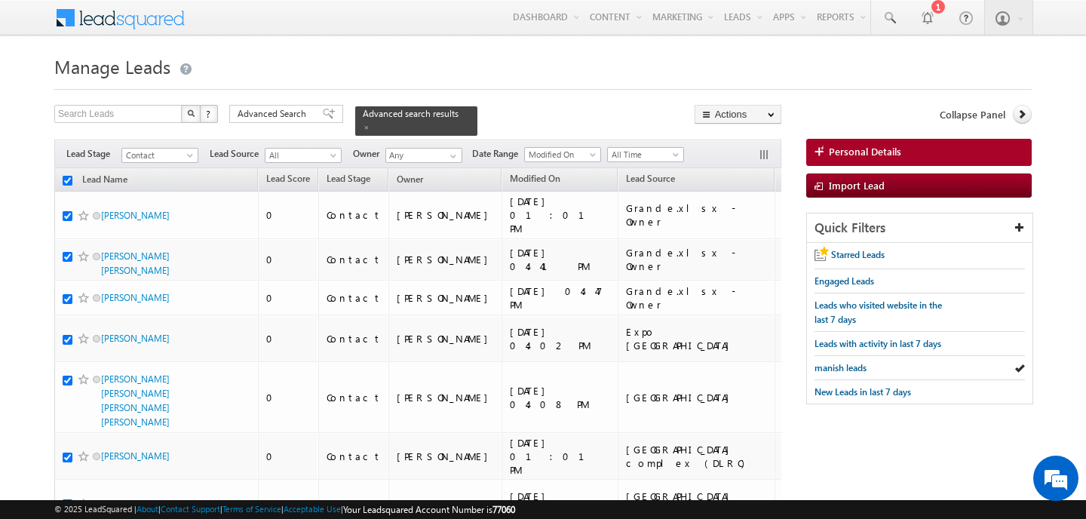
checkbox input "true"
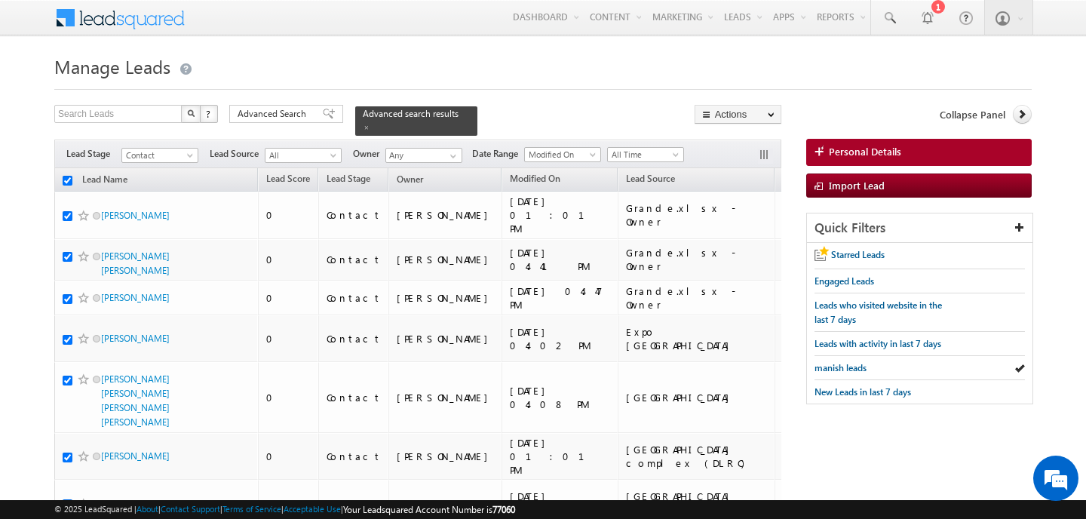
checkbox input "true"
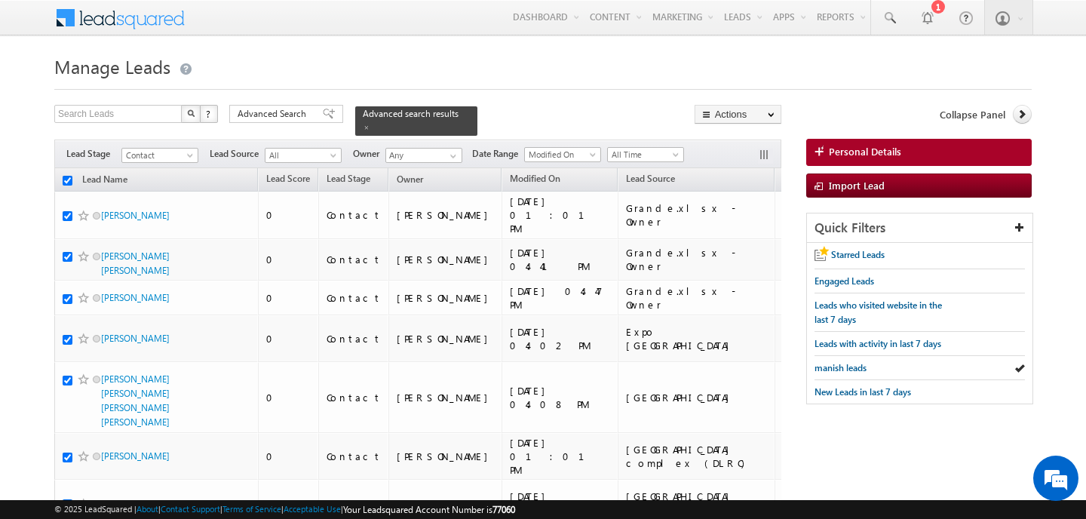
checkbox input "true"
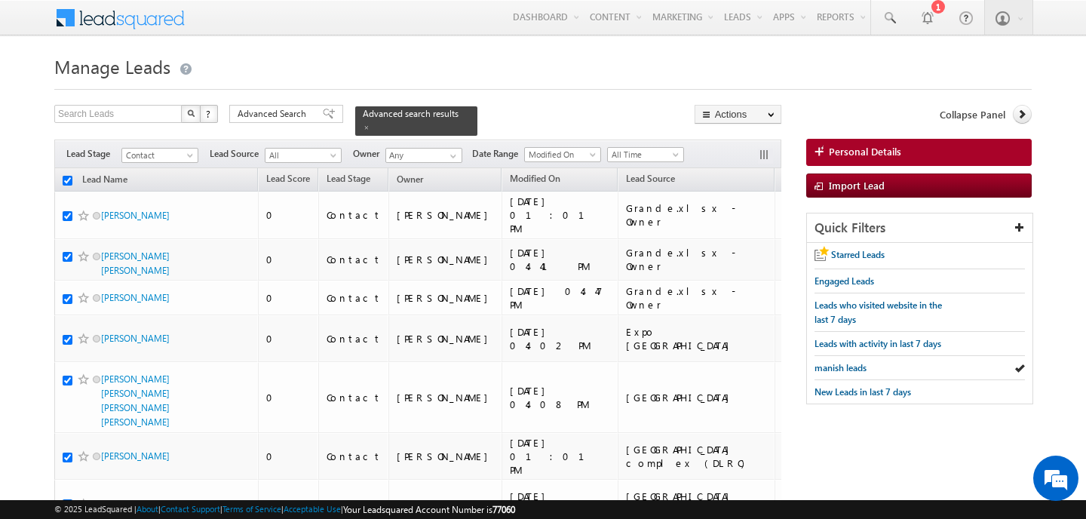
checkbox input "true"
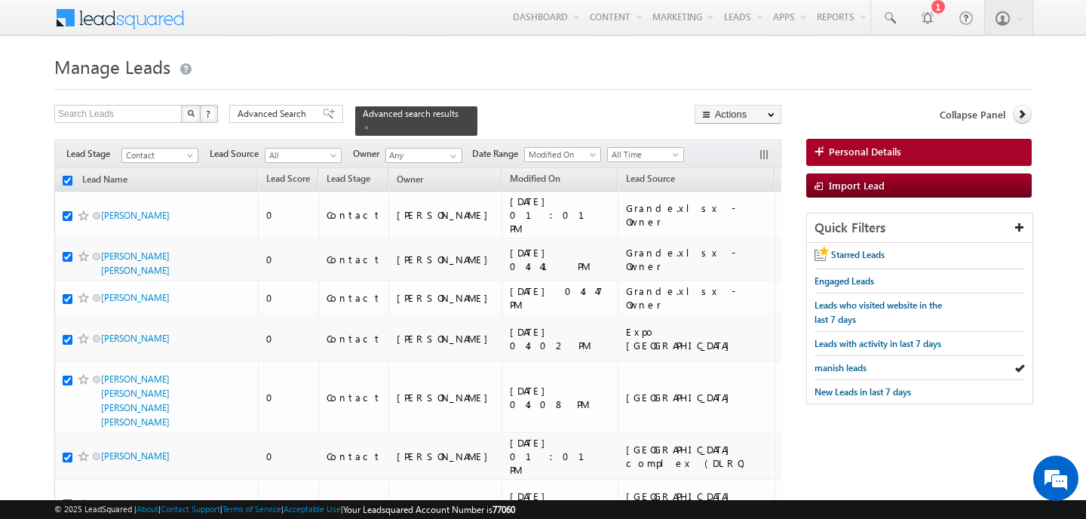
checkbox input "true"
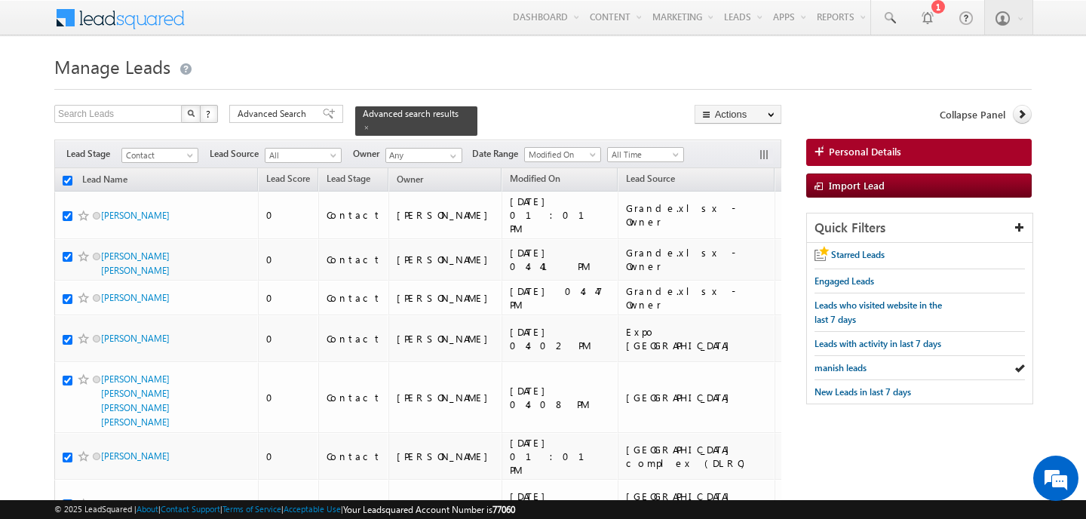
checkbox input "true"
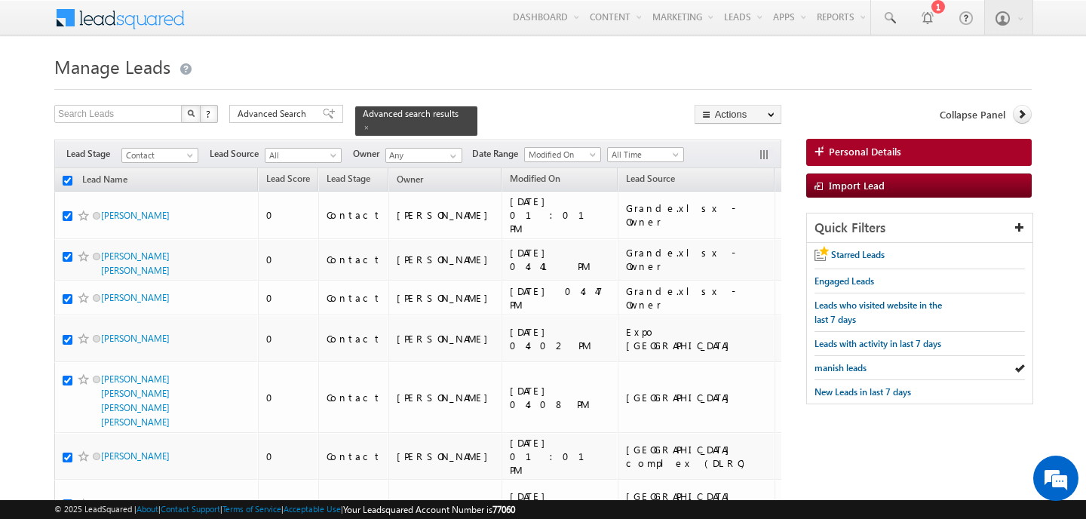
checkbox input "true"
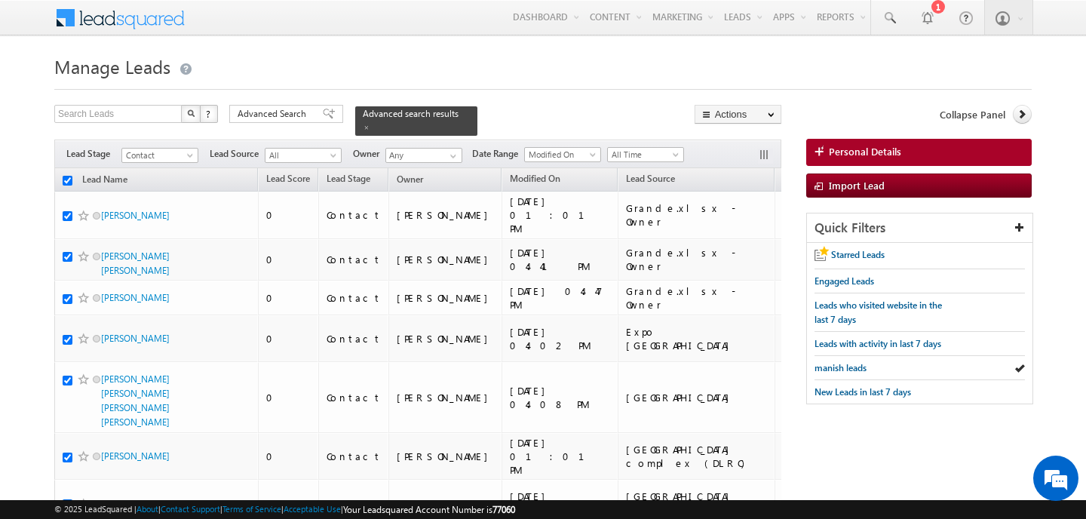
checkbox input "true"
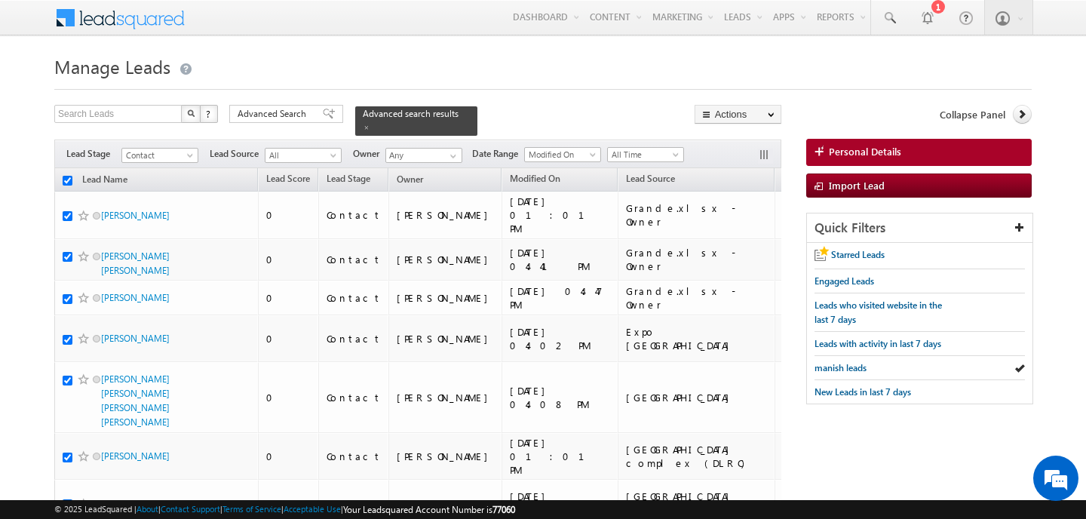
checkbox input "true"
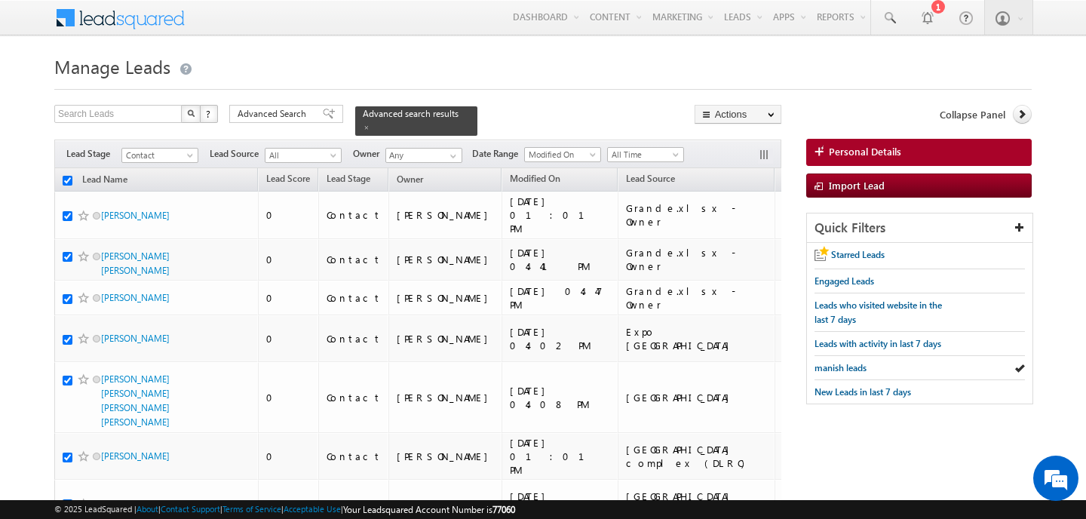
checkbox input "true"
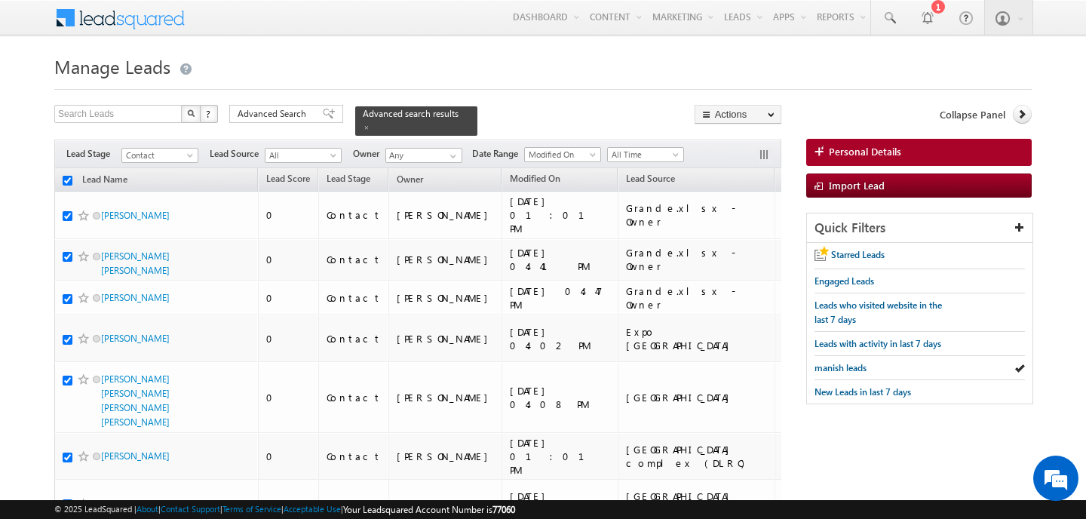
checkbox input "true"
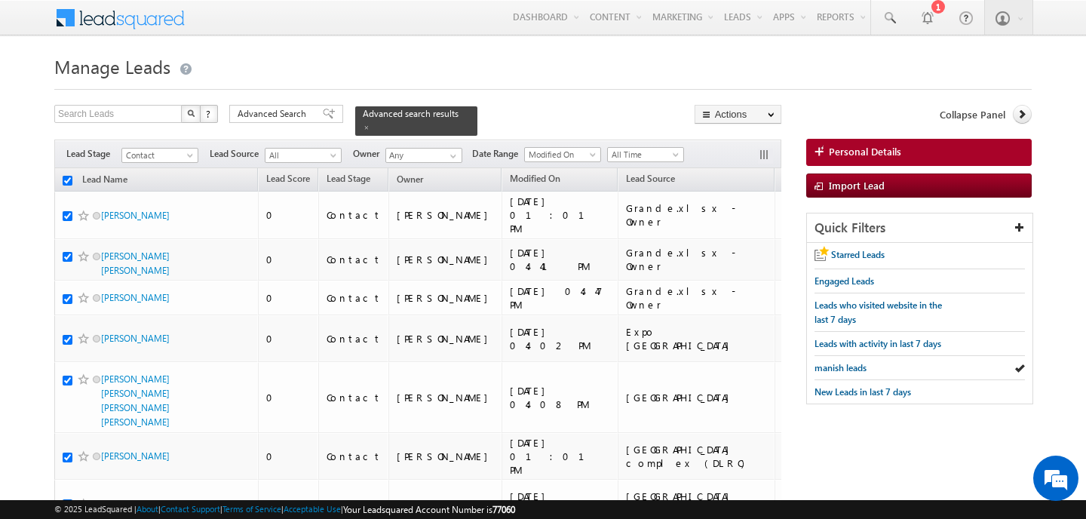
checkbox input "true"
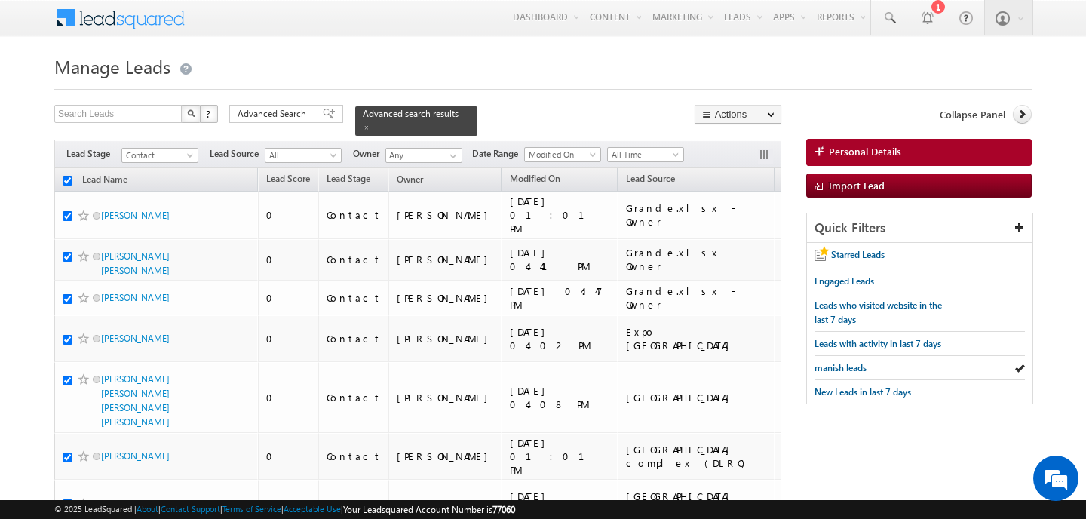
checkbox input "true"
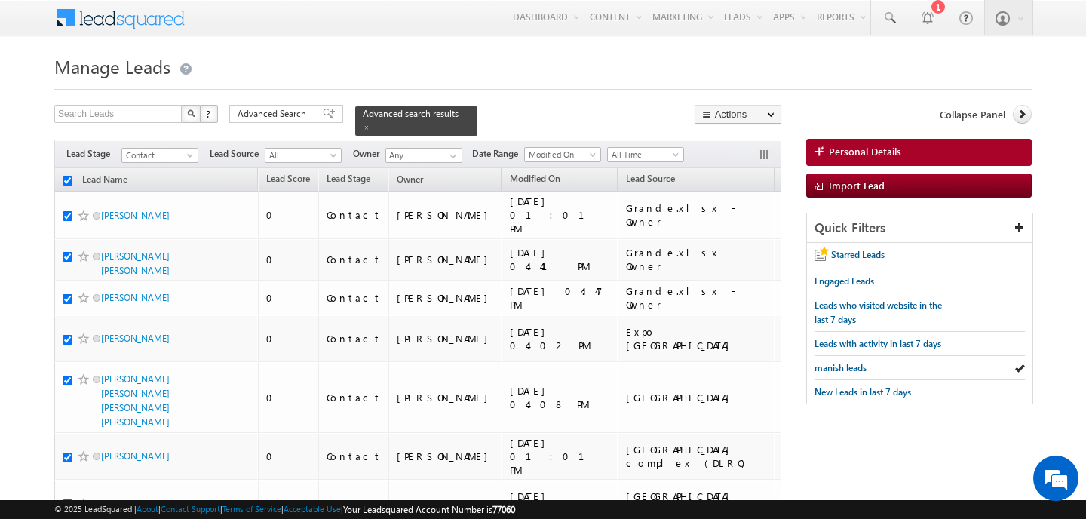
checkbox input "true"
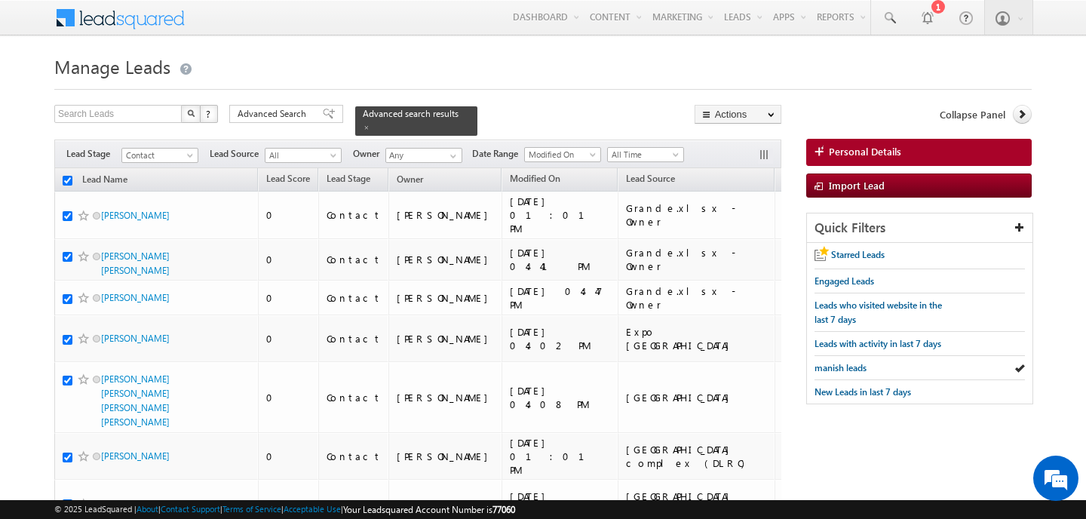
checkbox input "true"
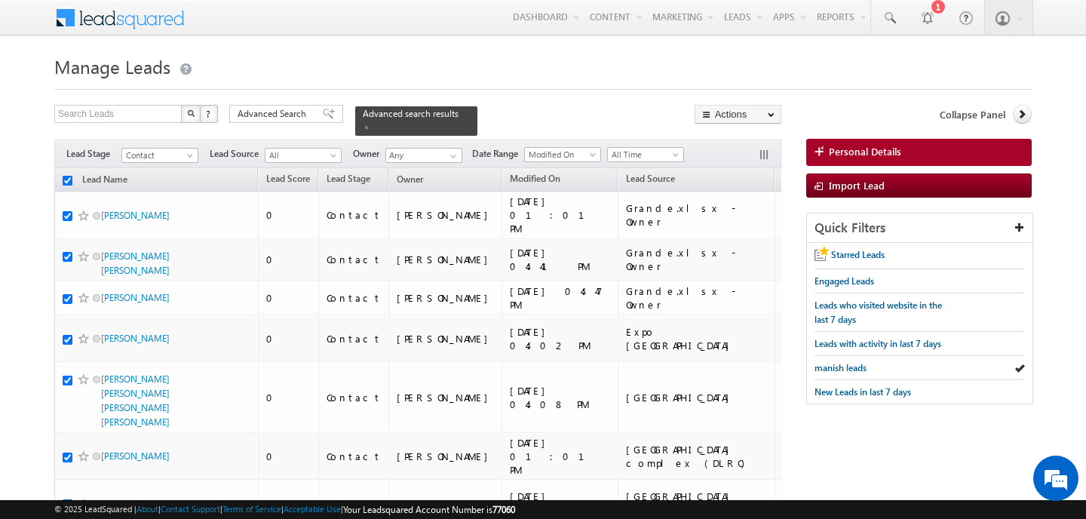
checkbox input "true"
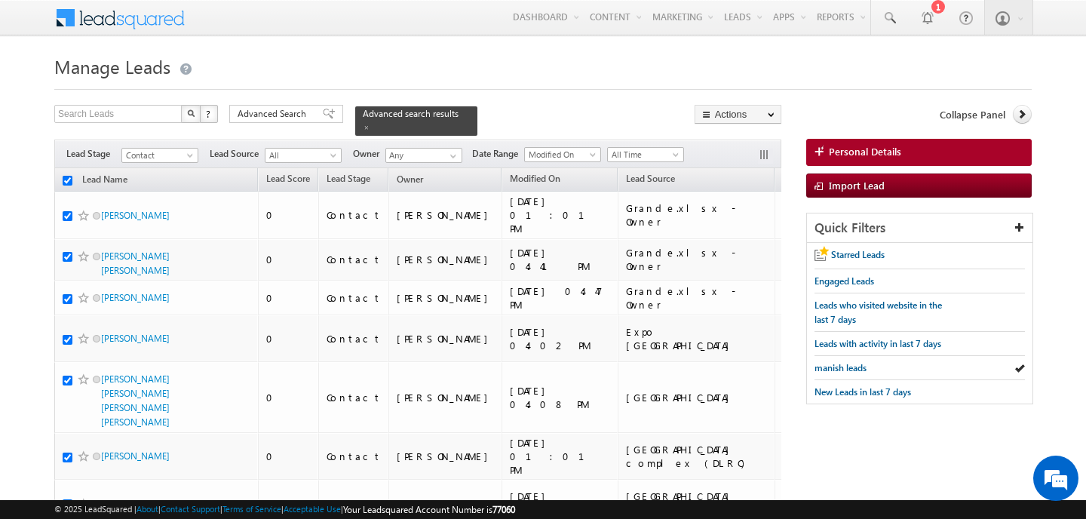
checkbox input "true"
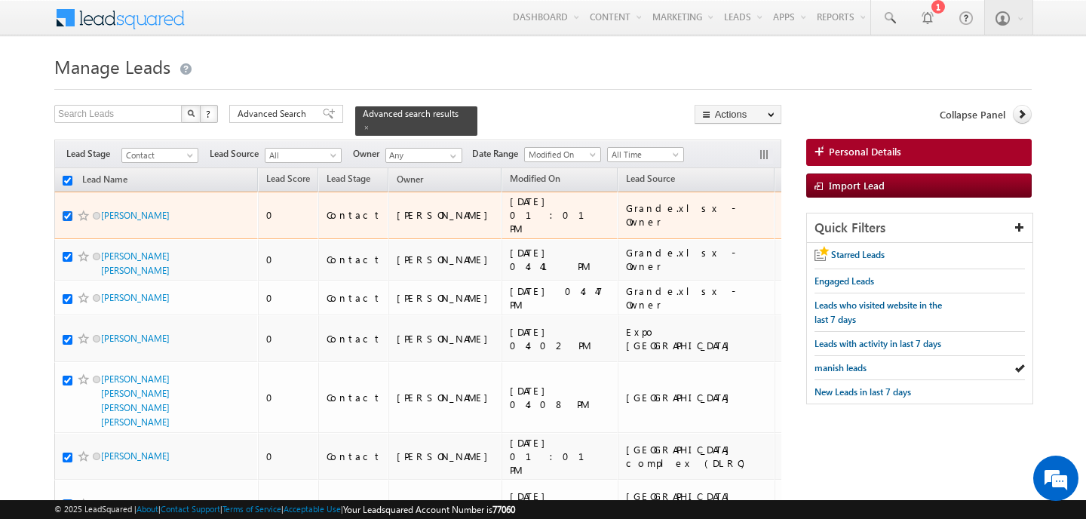
click at [67, 211] on input "checkbox" at bounding box center [68, 216] width 10 height 10
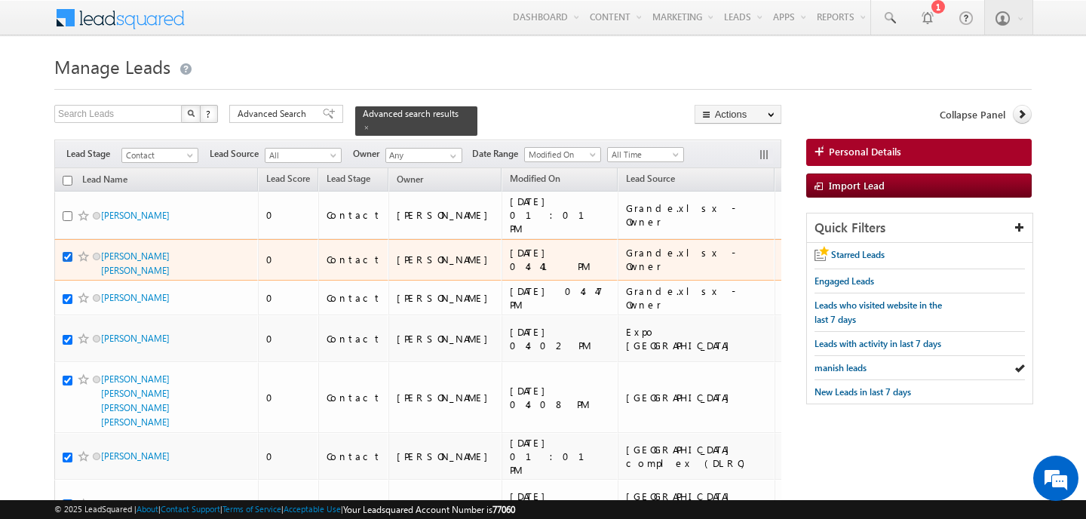
click at [68, 252] on input "checkbox" at bounding box center [68, 257] width 10 height 10
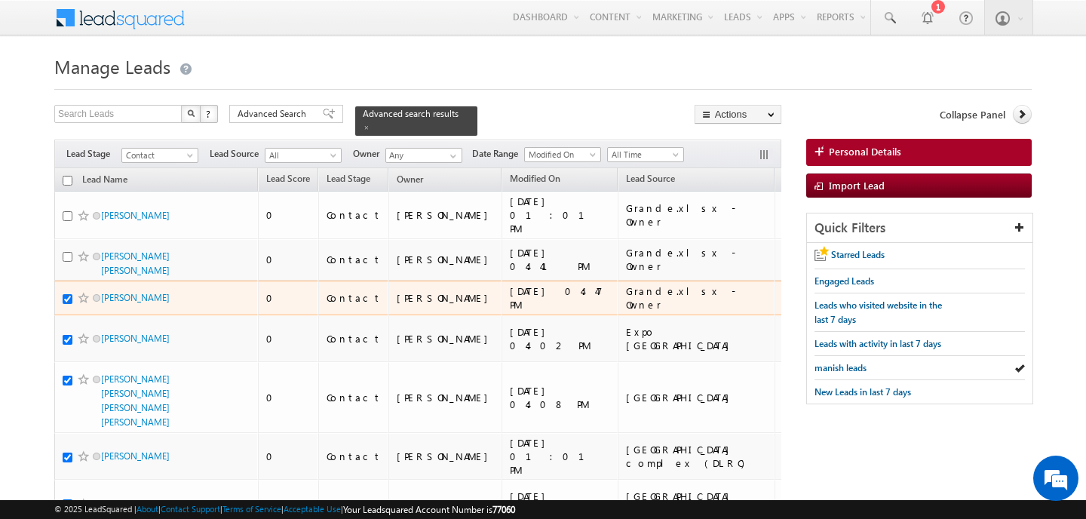
click at [68, 294] on input "checkbox" at bounding box center [68, 299] width 10 height 10
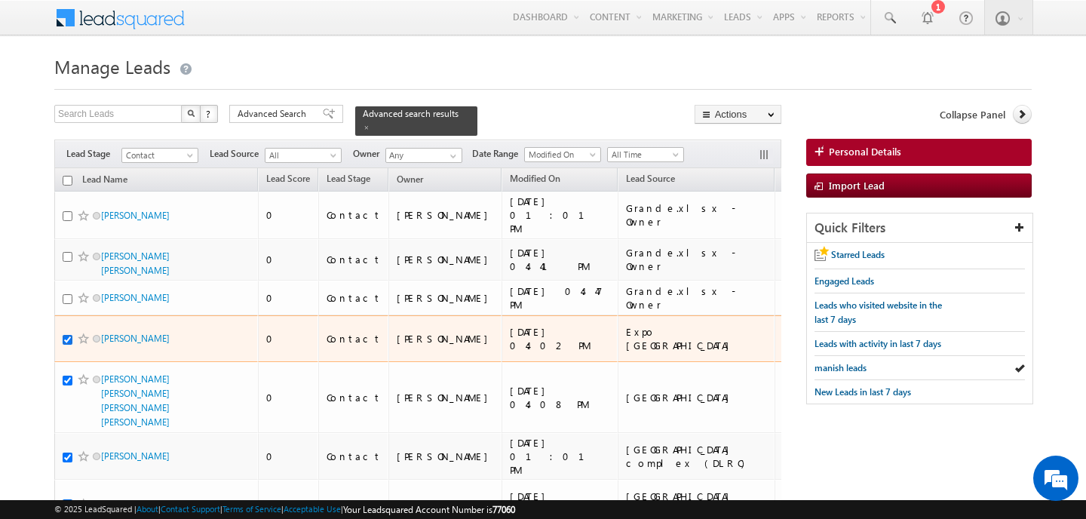
click at [69, 335] on input "checkbox" at bounding box center [68, 340] width 10 height 10
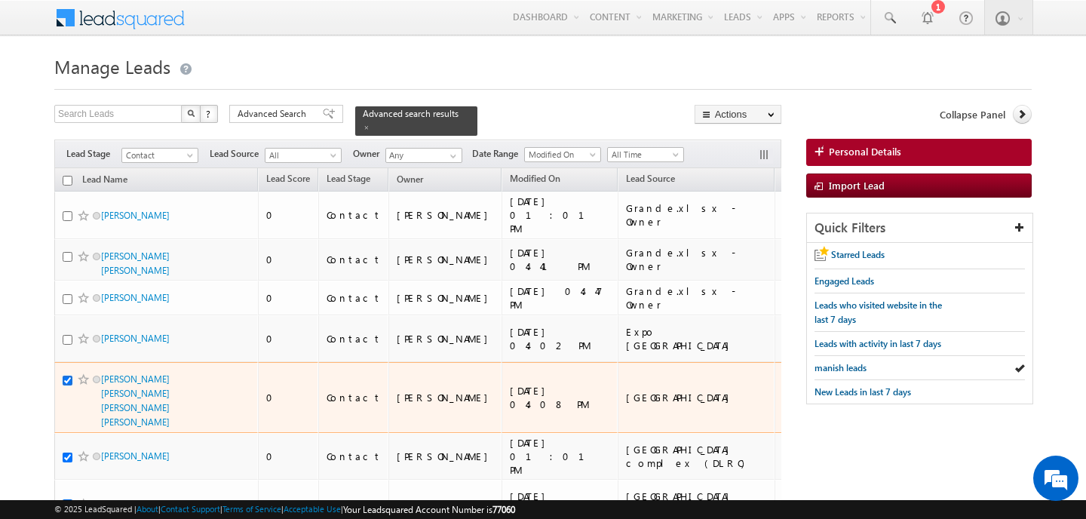
click at [70, 376] on input "checkbox" at bounding box center [68, 381] width 10 height 10
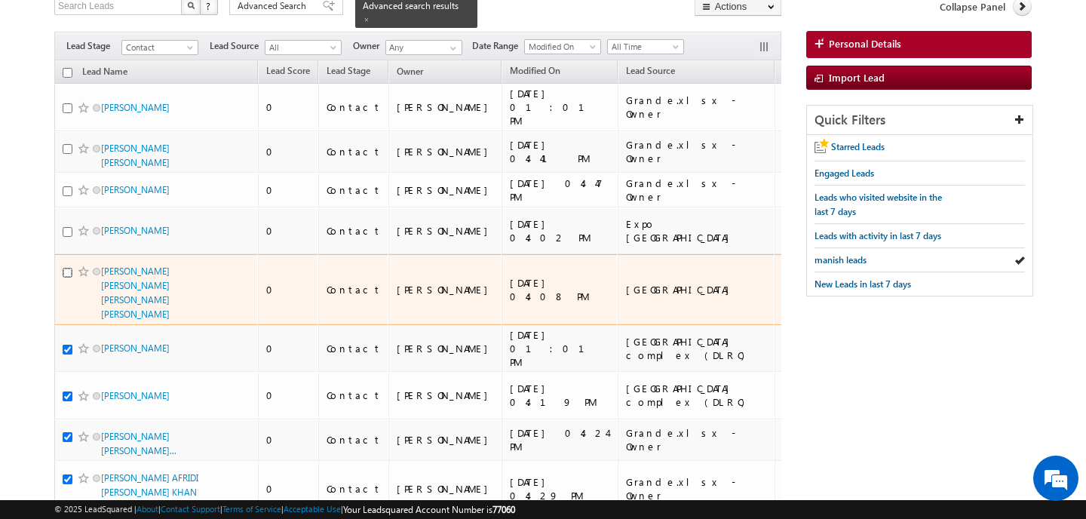
scroll to position [110, 0]
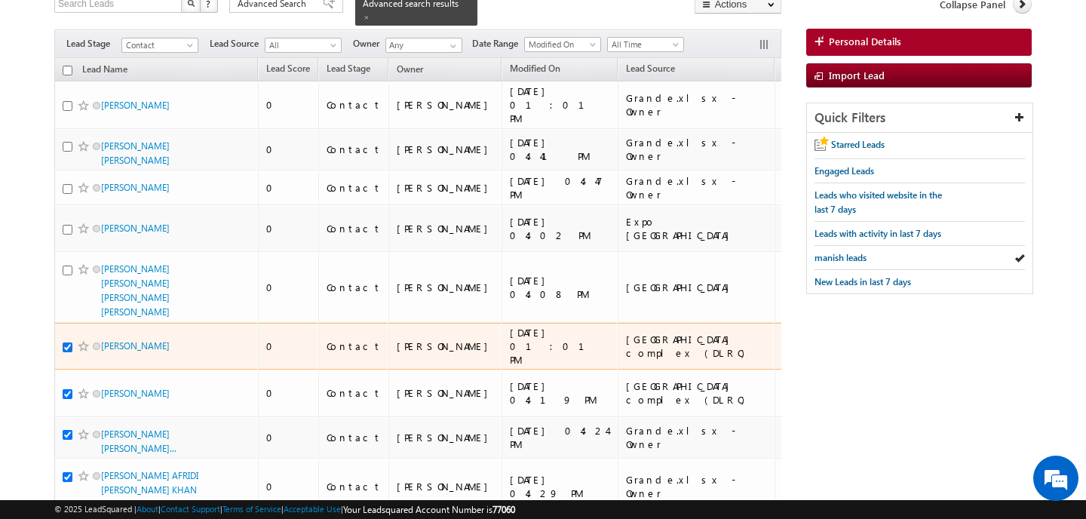
click at [67, 343] on input "checkbox" at bounding box center [68, 348] width 10 height 10
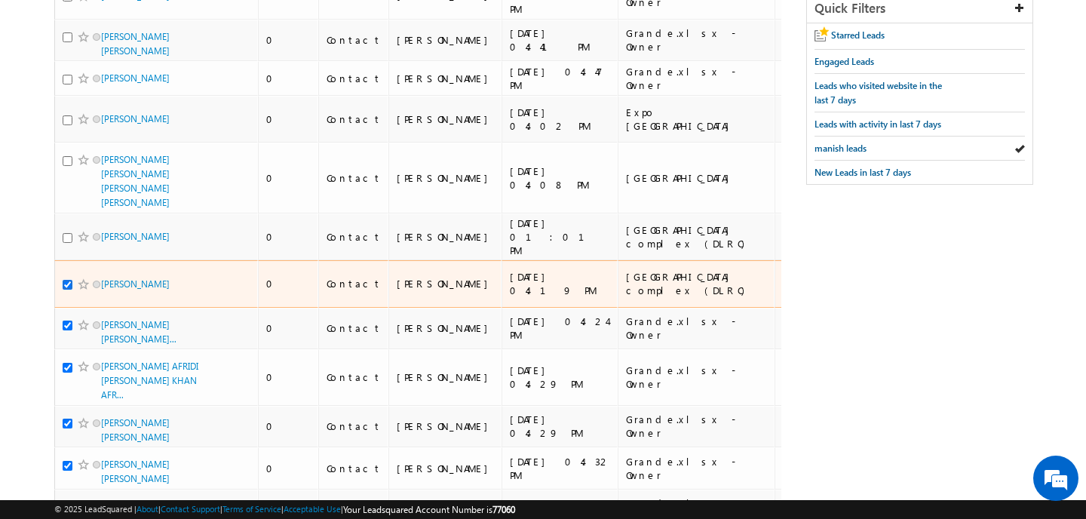
click at [67, 280] on input "checkbox" at bounding box center [68, 285] width 10 height 10
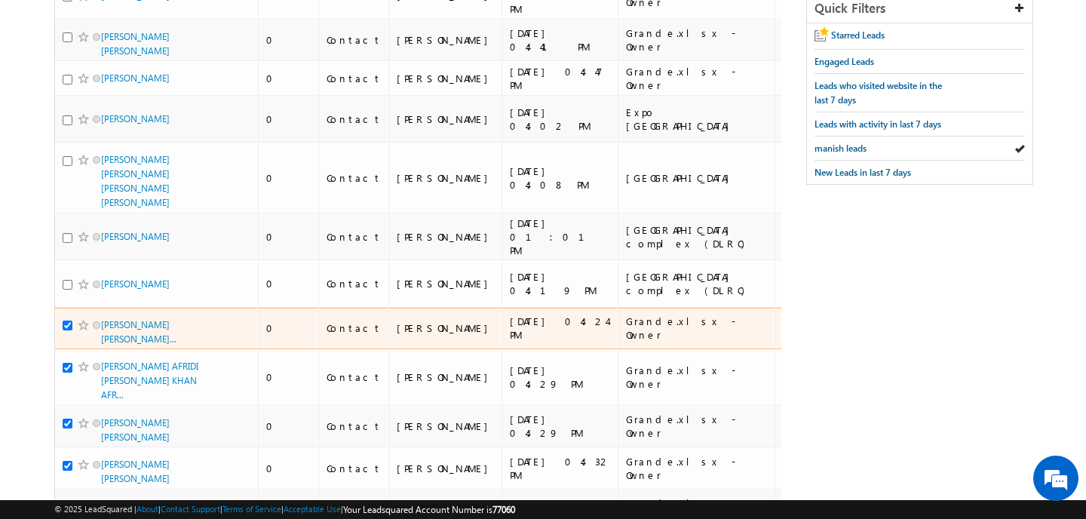
click at [66, 321] on input "checkbox" at bounding box center [68, 326] width 10 height 10
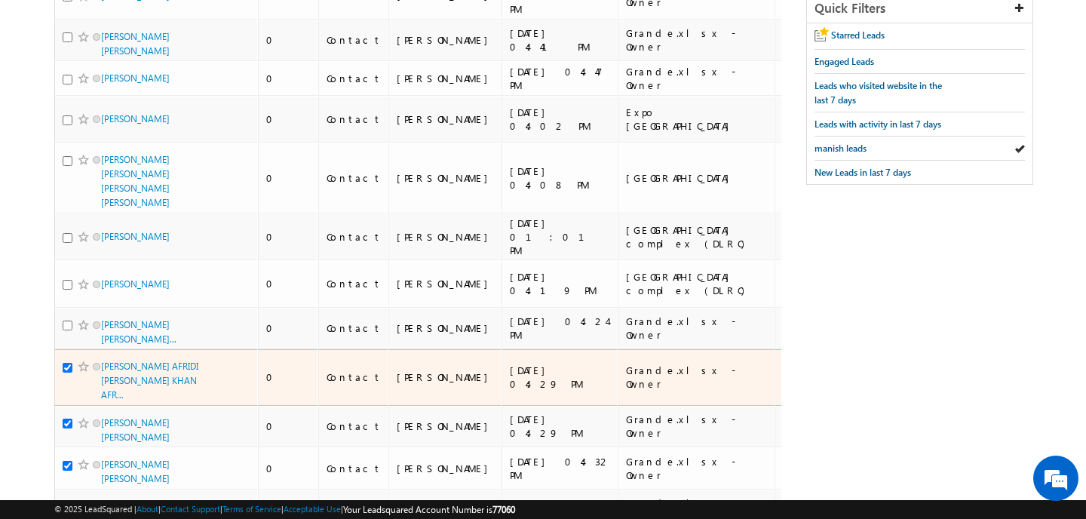
click at [69, 363] on input "checkbox" at bounding box center [68, 368] width 10 height 10
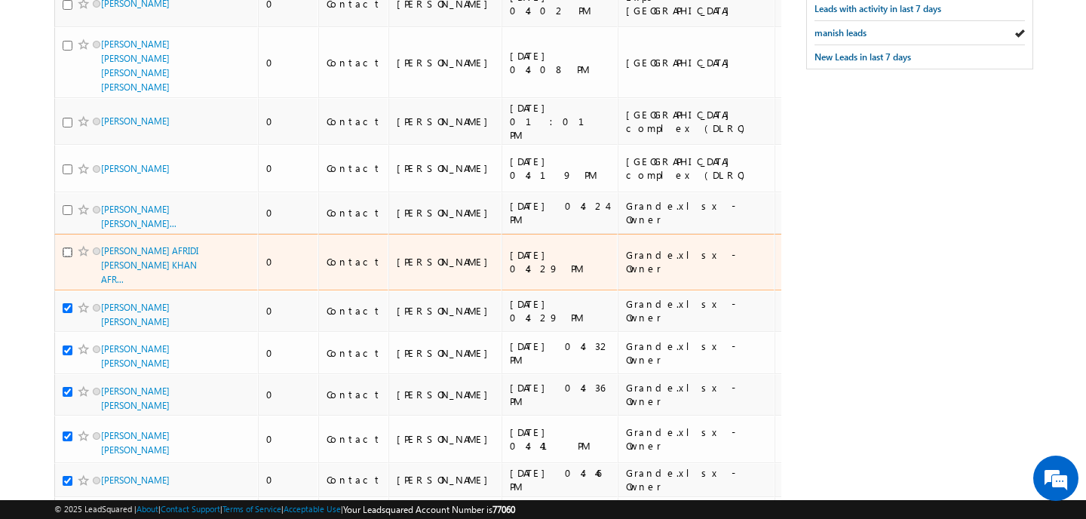
scroll to position [349, 0]
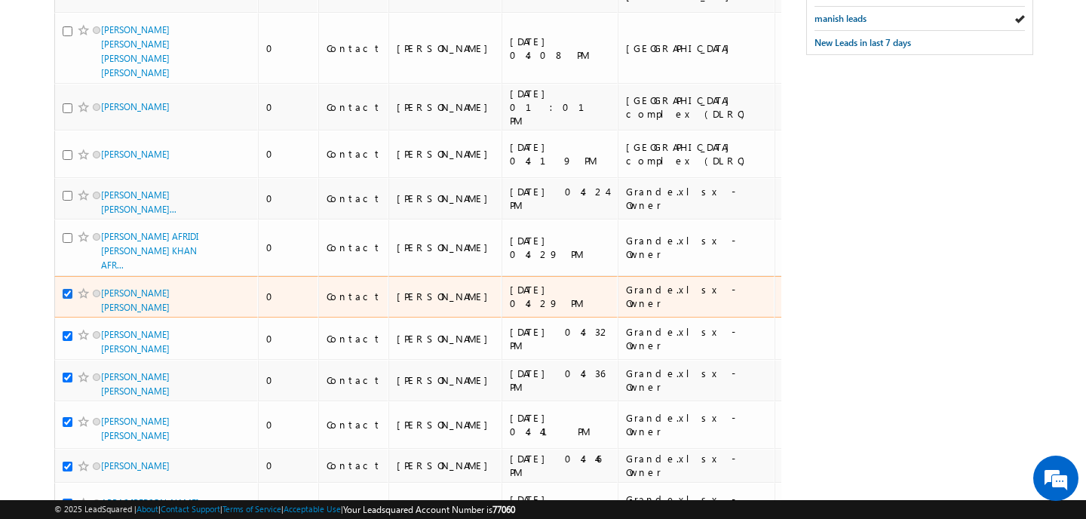
click at [69, 289] on input "checkbox" at bounding box center [68, 294] width 10 height 10
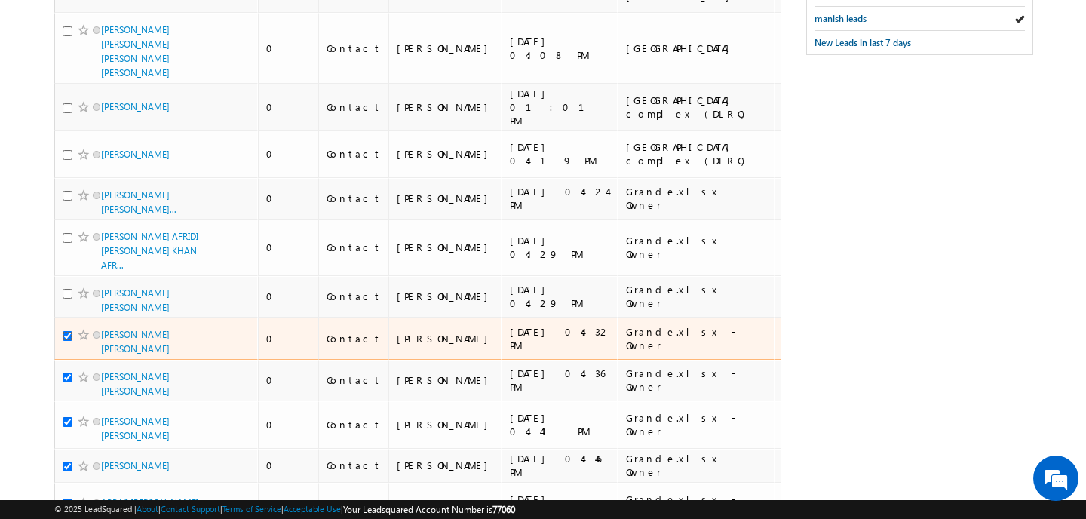
click at [66, 331] on input "checkbox" at bounding box center [68, 336] width 10 height 10
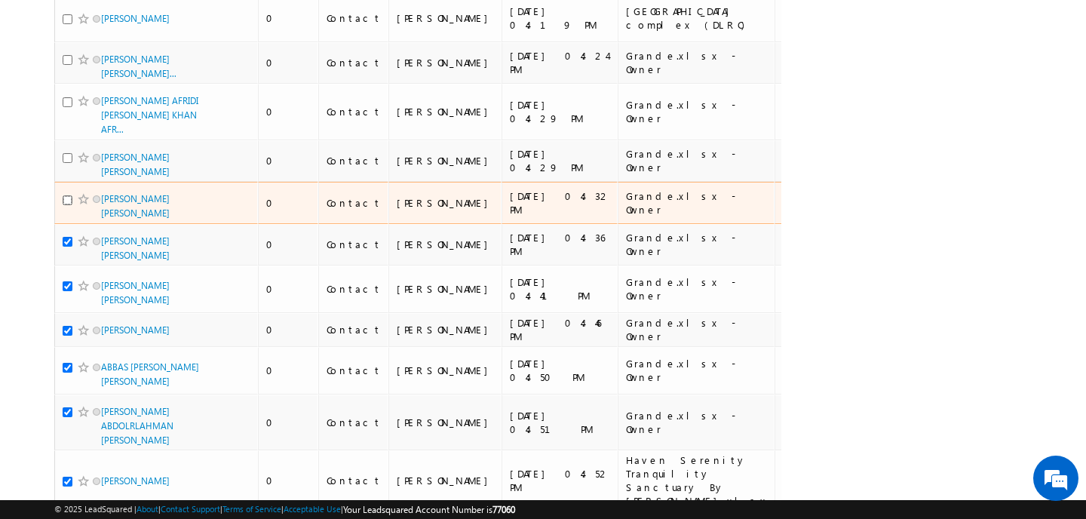
scroll to position [504, 0]
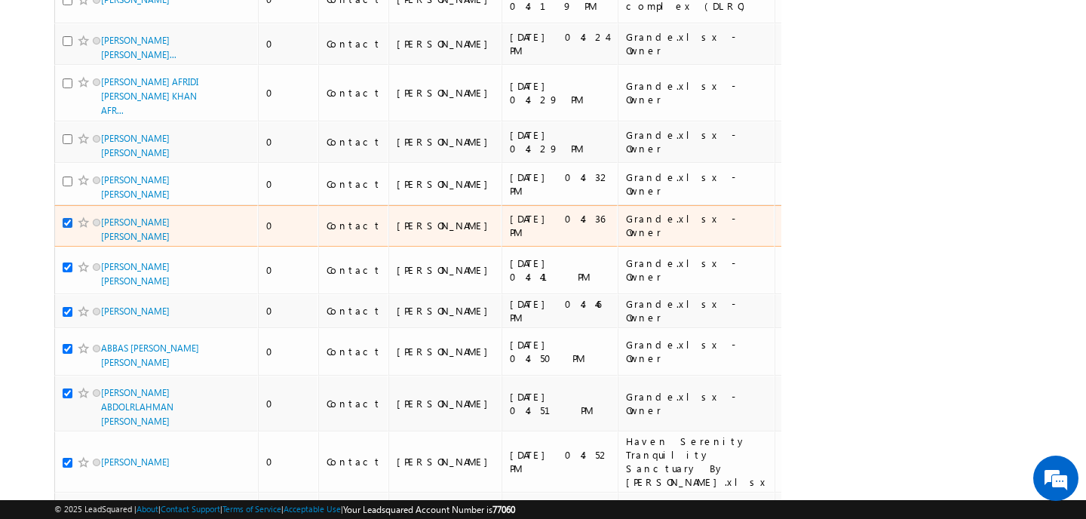
click at [69, 218] on input "checkbox" at bounding box center [68, 223] width 10 height 10
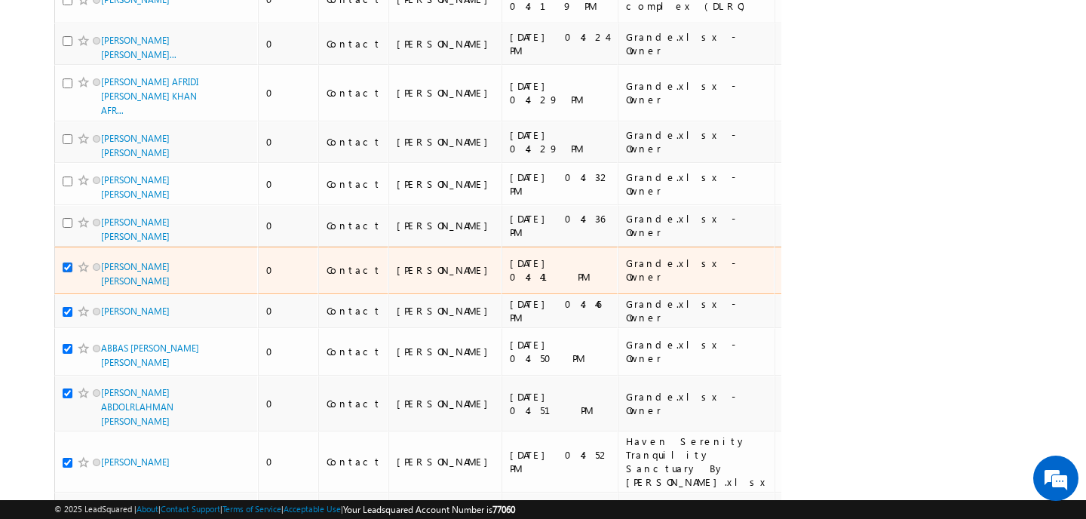
click at [68, 263] on input "checkbox" at bounding box center [68, 268] width 10 height 10
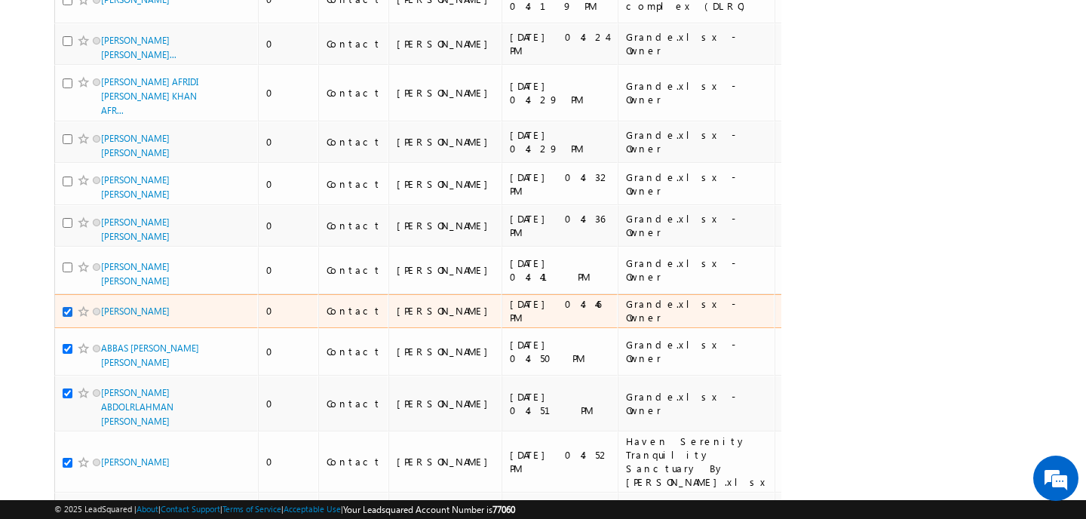
click at [67, 307] on input "checkbox" at bounding box center [68, 312] width 10 height 10
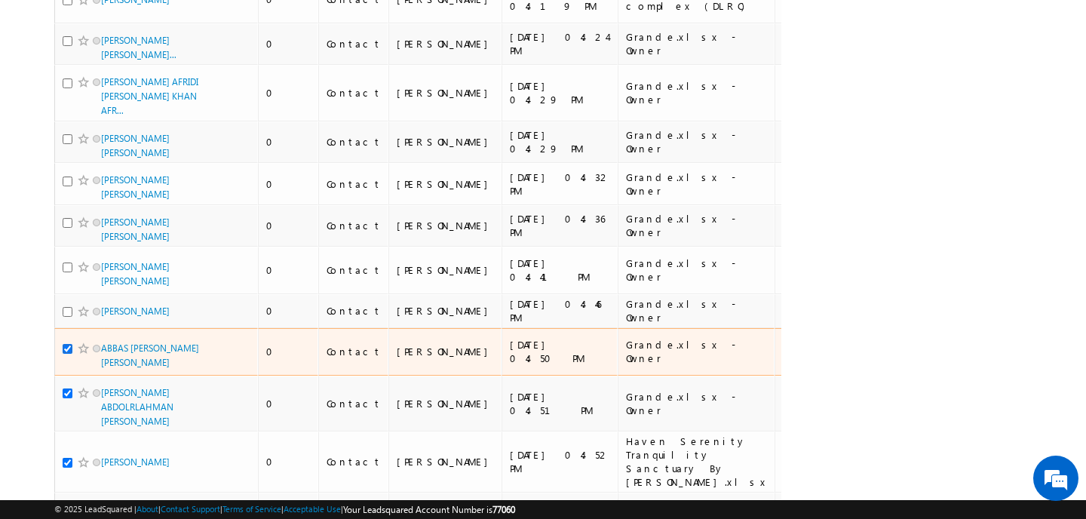
click at [69, 344] on input "checkbox" at bounding box center [68, 349] width 10 height 10
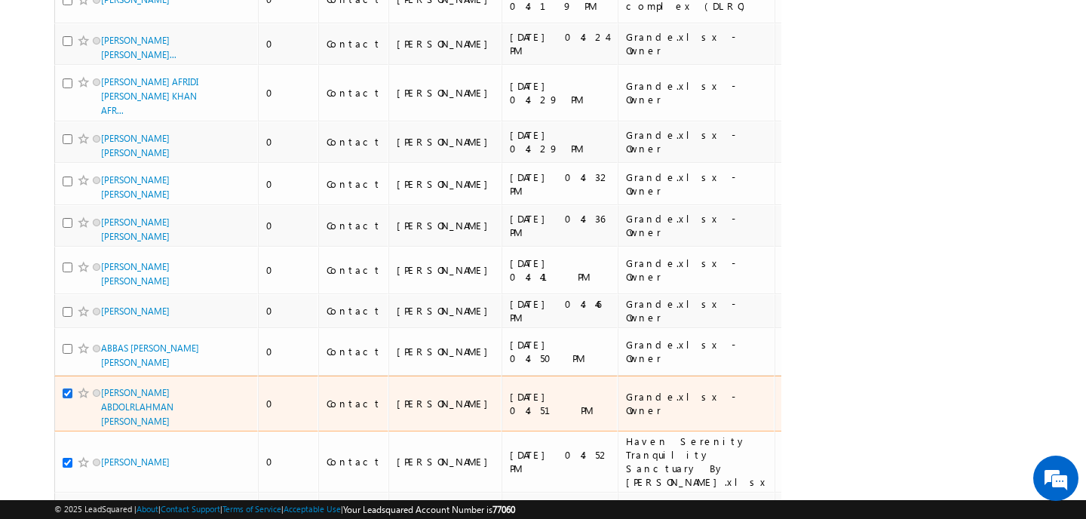
click at [69, 389] on input "checkbox" at bounding box center [68, 394] width 10 height 10
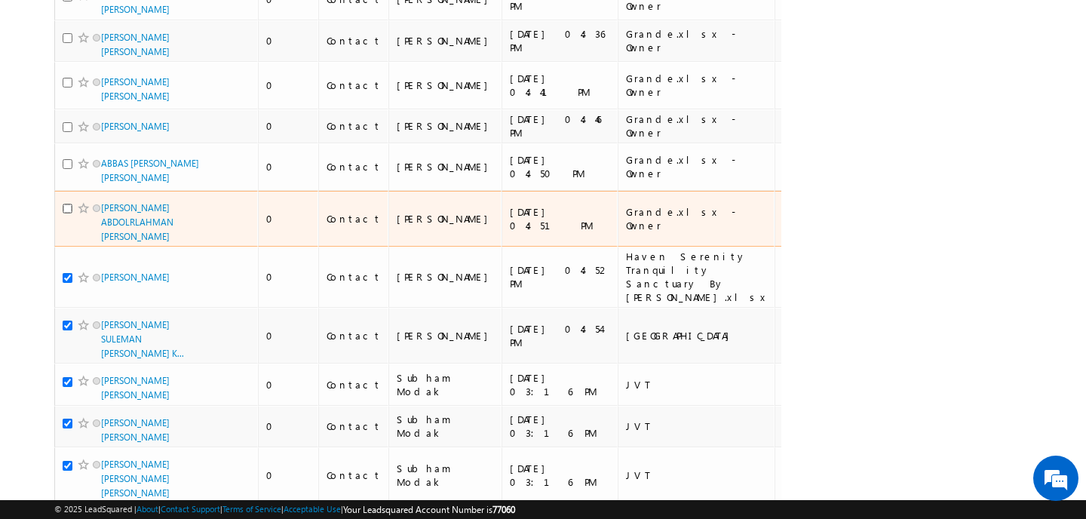
scroll to position [688, 0]
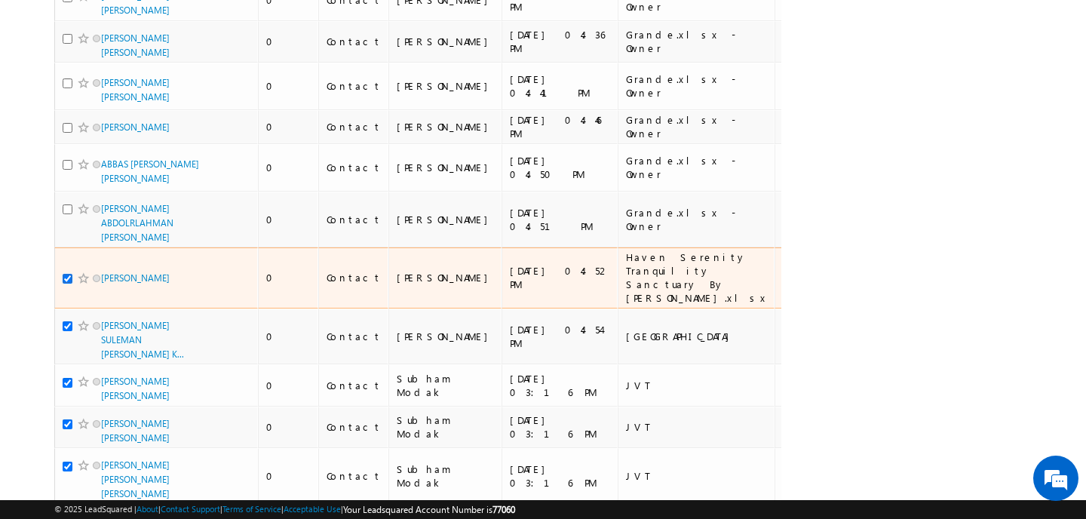
click at [69, 274] on input "checkbox" at bounding box center [68, 279] width 10 height 10
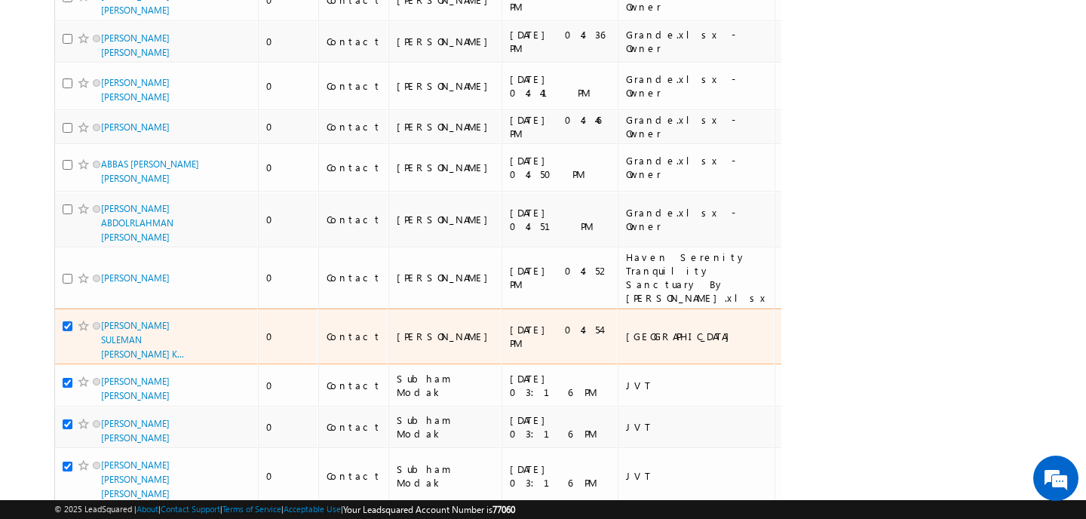
click at [69, 324] on input "checkbox" at bounding box center [68, 326] width 10 height 10
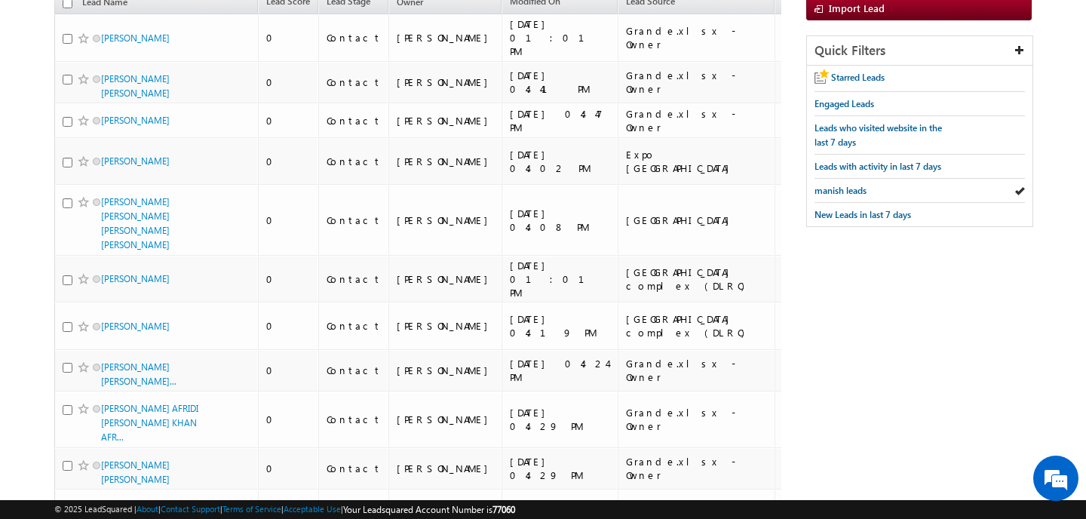
scroll to position [0, 0]
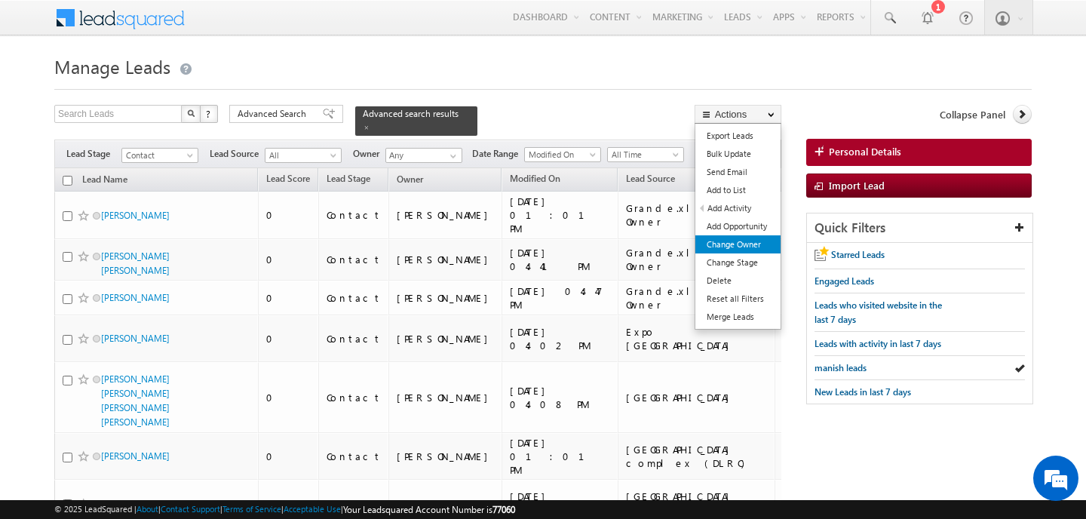
click at [722, 244] on link "Change Owner" at bounding box center [738, 244] width 85 height 18
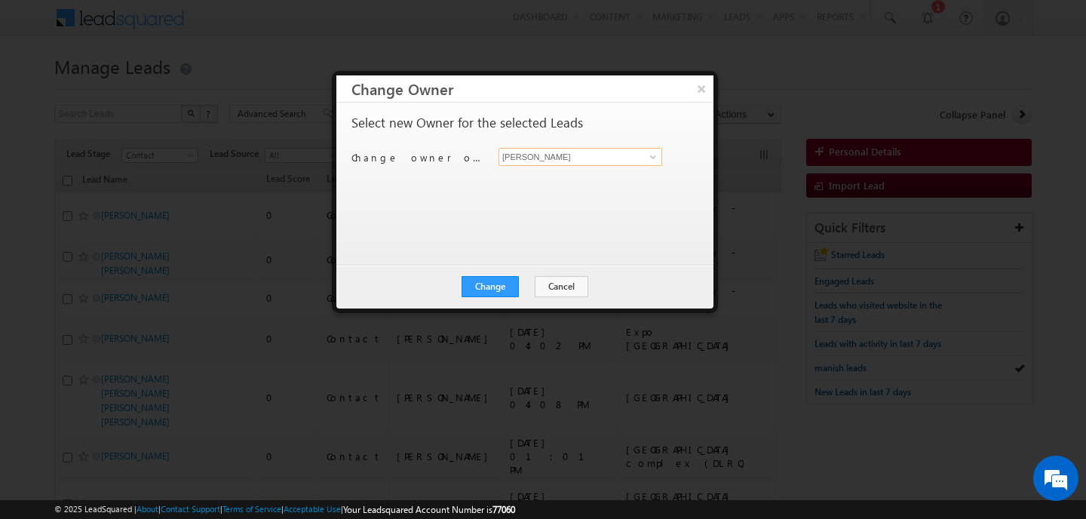
click at [556, 159] on input "[PERSON_NAME]" at bounding box center [581, 157] width 164 height 18
click at [548, 174] on link "MANISH AHIRWAR manish.ahirwar@indglobal.ae" at bounding box center [581, 180] width 164 height 29
click at [511, 279] on button "Change" at bounding box center [490, 286] width 57 height 21
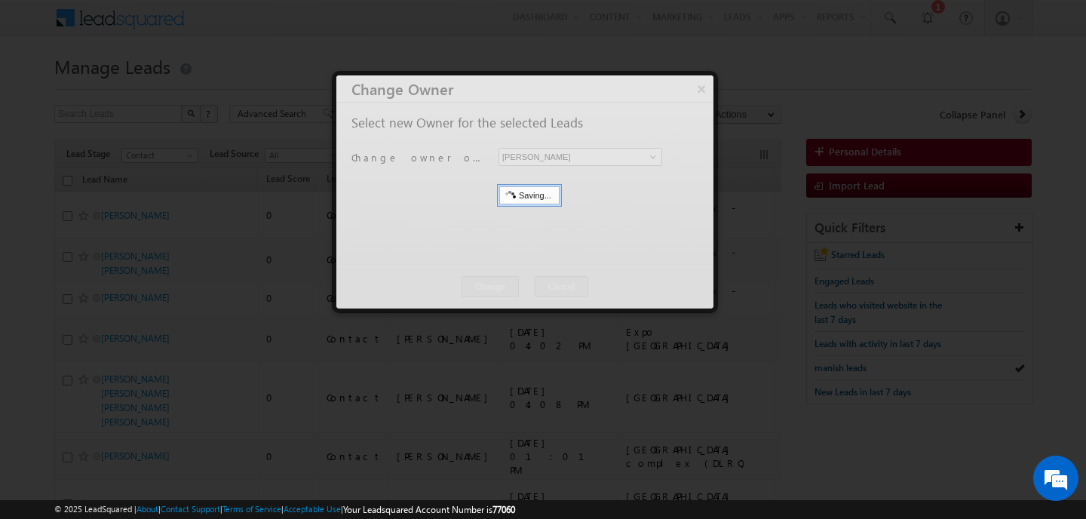
click at [511, 279] on div at bounding box center [524, 191] width 377 height 233
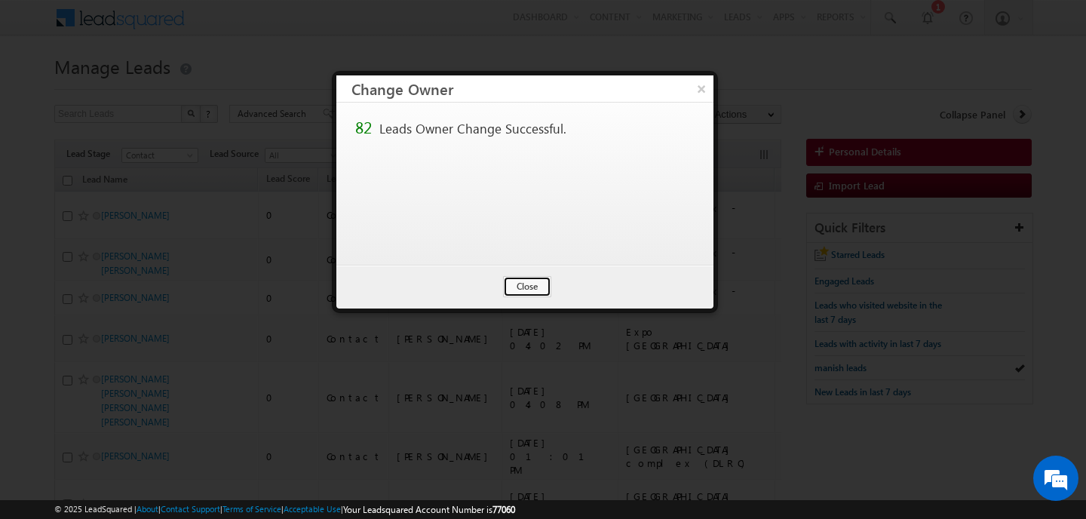
click at [511, 279] on button "Close" at bounding box center [527, 286] width 48 height 21
